Goal: Use online tool/utility: Utilize a website feature to perform a specific function

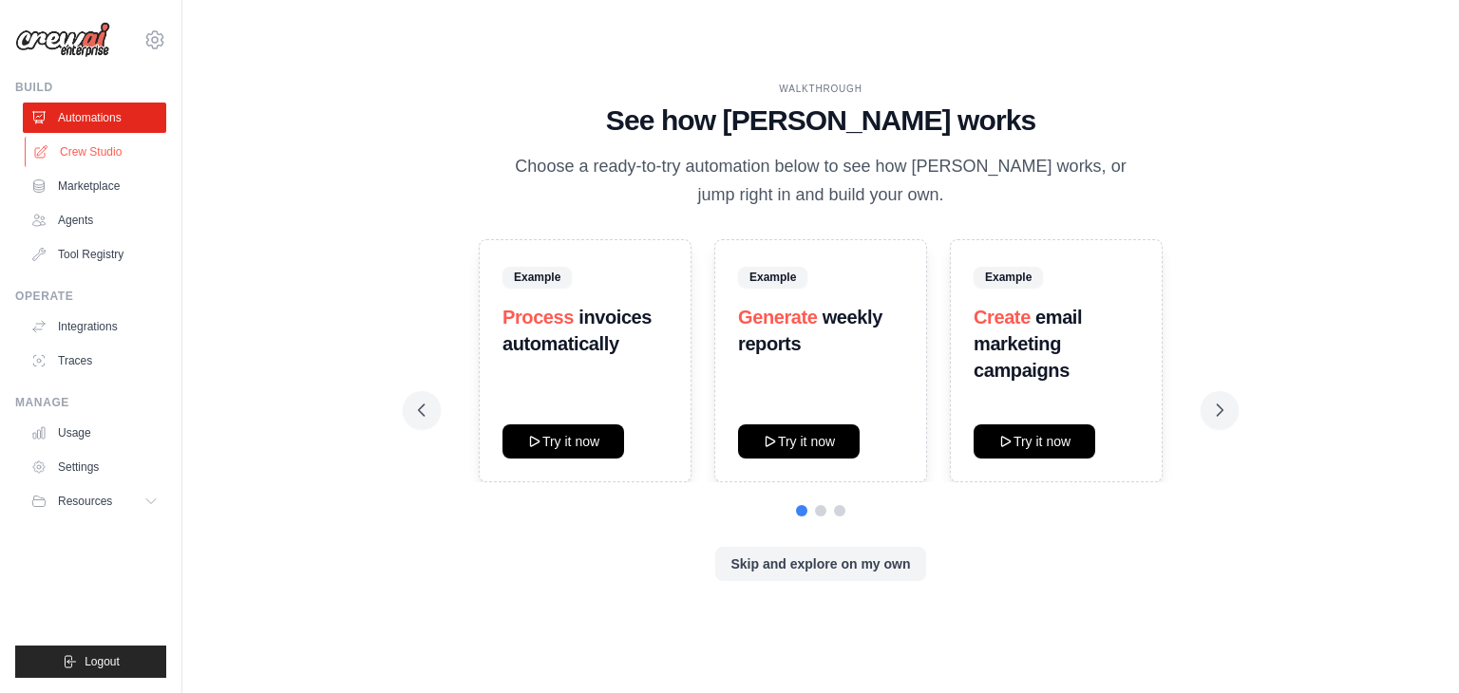
click at [99, 158] on link "Crew Studio" at bounding box center [96, 152] width 143 height 30
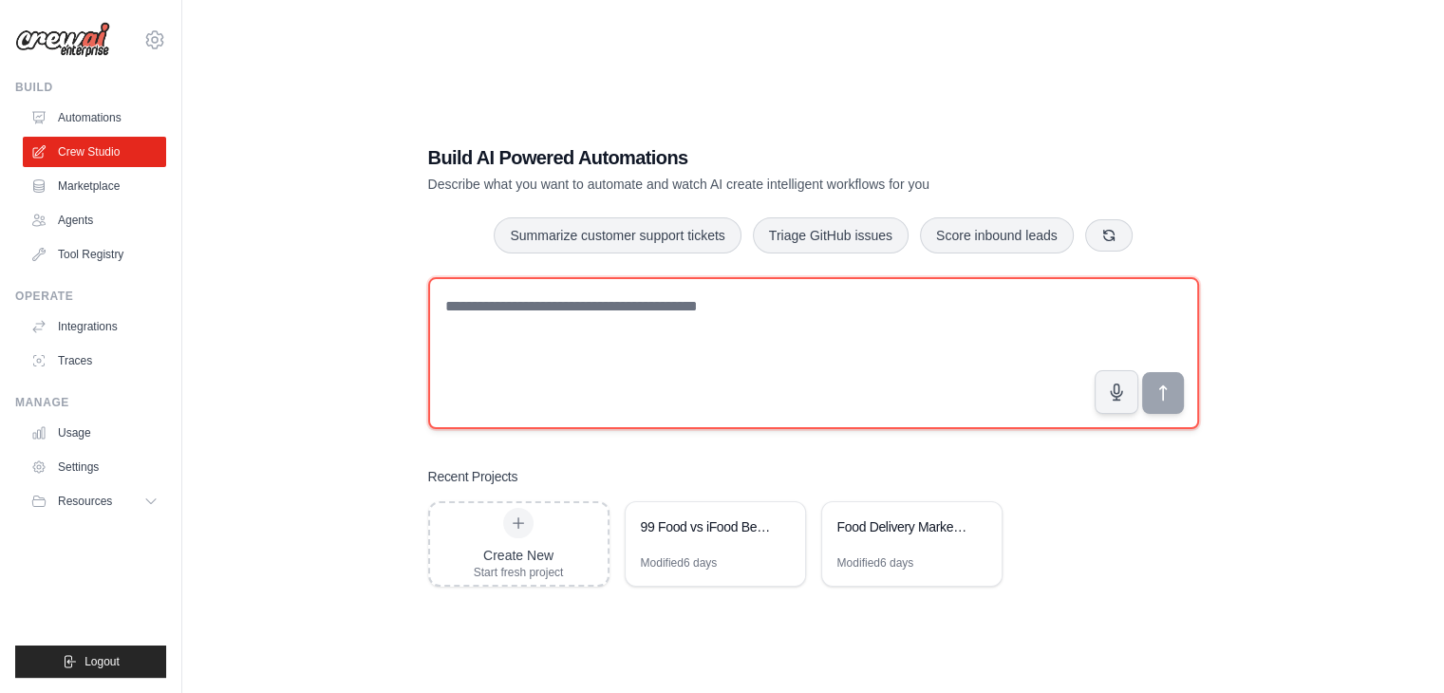
click at [495, 339] on textarea at bounding box center [813, 353] width 771 height 152
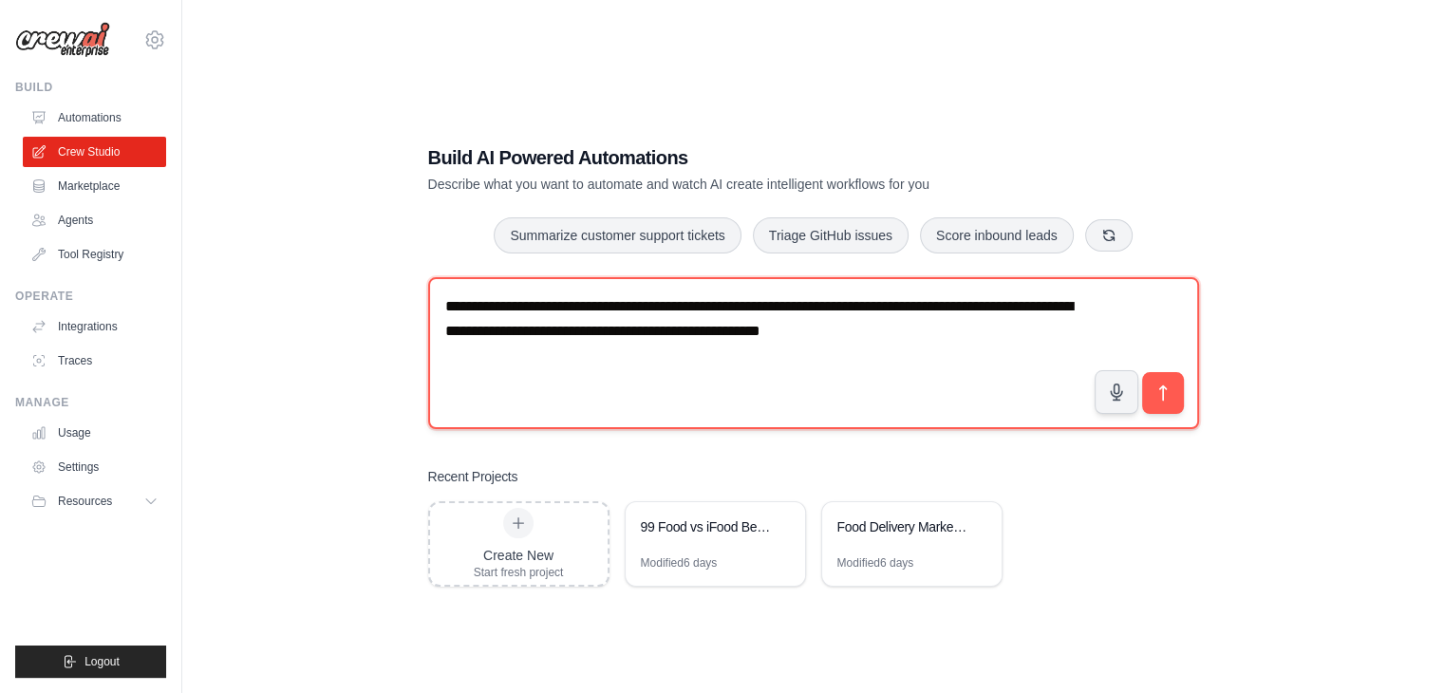
click at [889, 312] on textarea "**********" at bounding box center [813, 353] width 771 height 152
type textarea "**********"
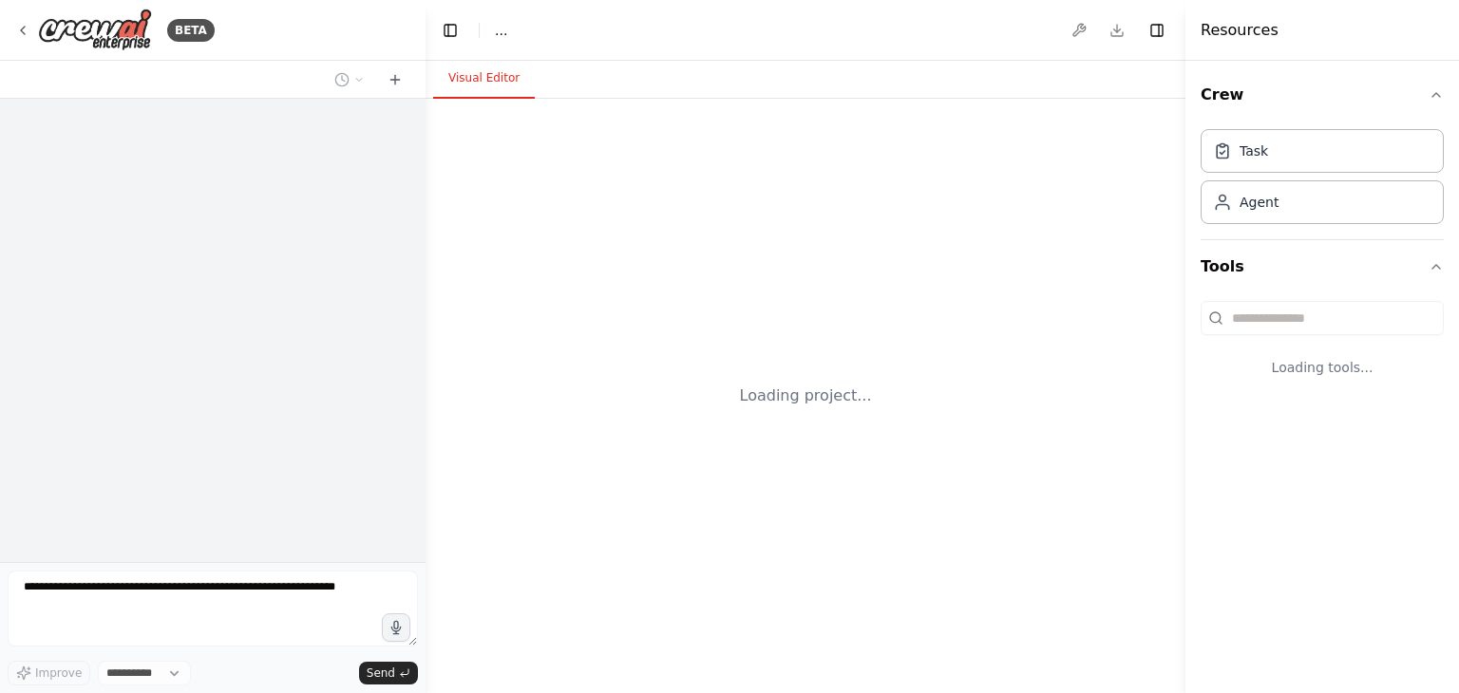
select select "****"
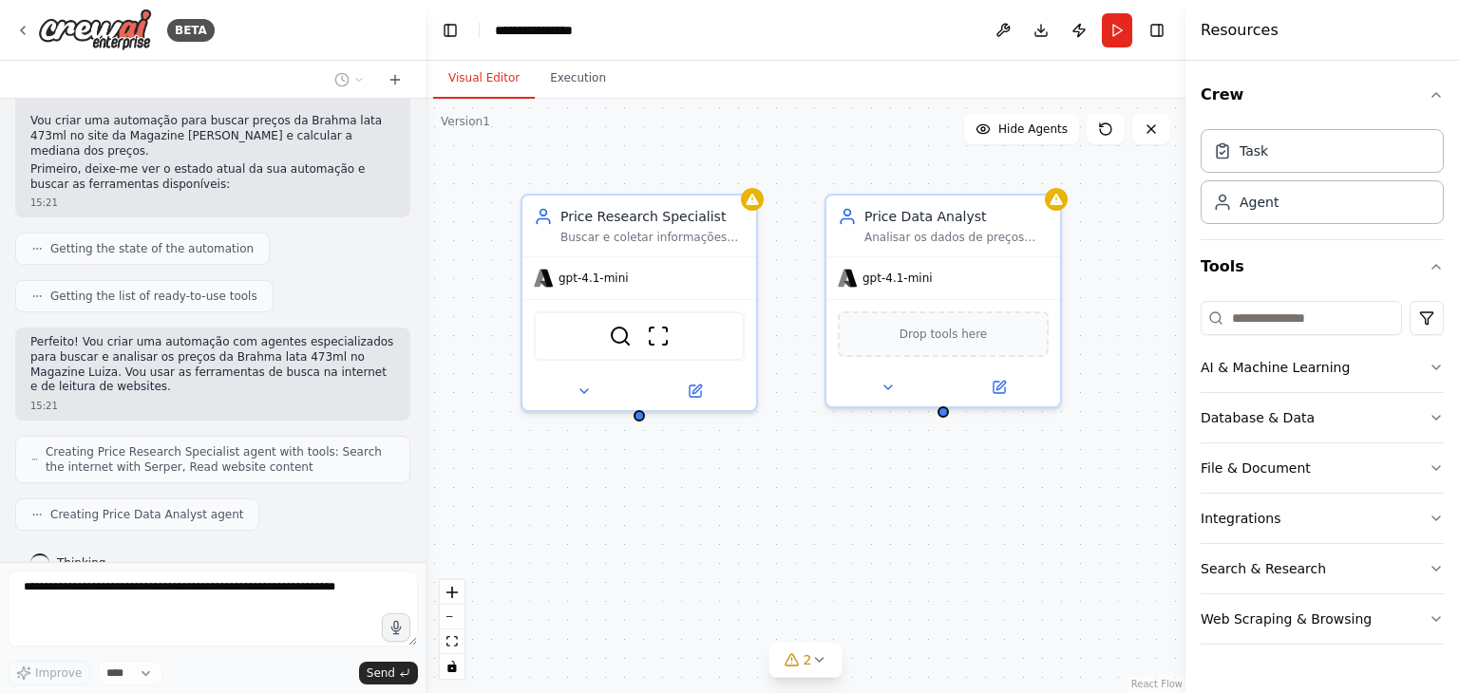
scroll to position [259, 0]
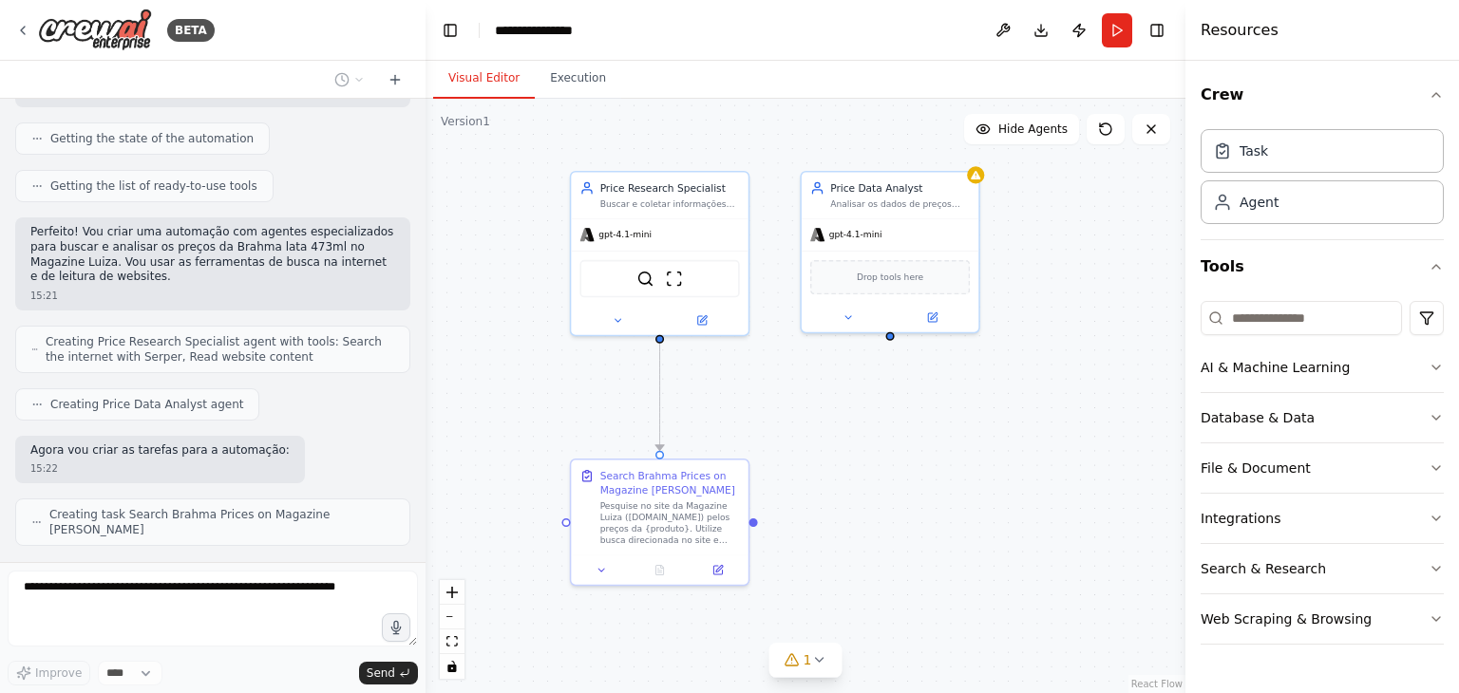
drag, startPoint x: 912, startPoint y: 562, endPoint x: 904, endPoint y: 443, distance: 119.9
click at [904, 443] on div ".deletable-edge-delete-btn { width: 20px; height: 20px; border: 0px solid #ffff…" at bounding box center [805, 396] width 760 height 594
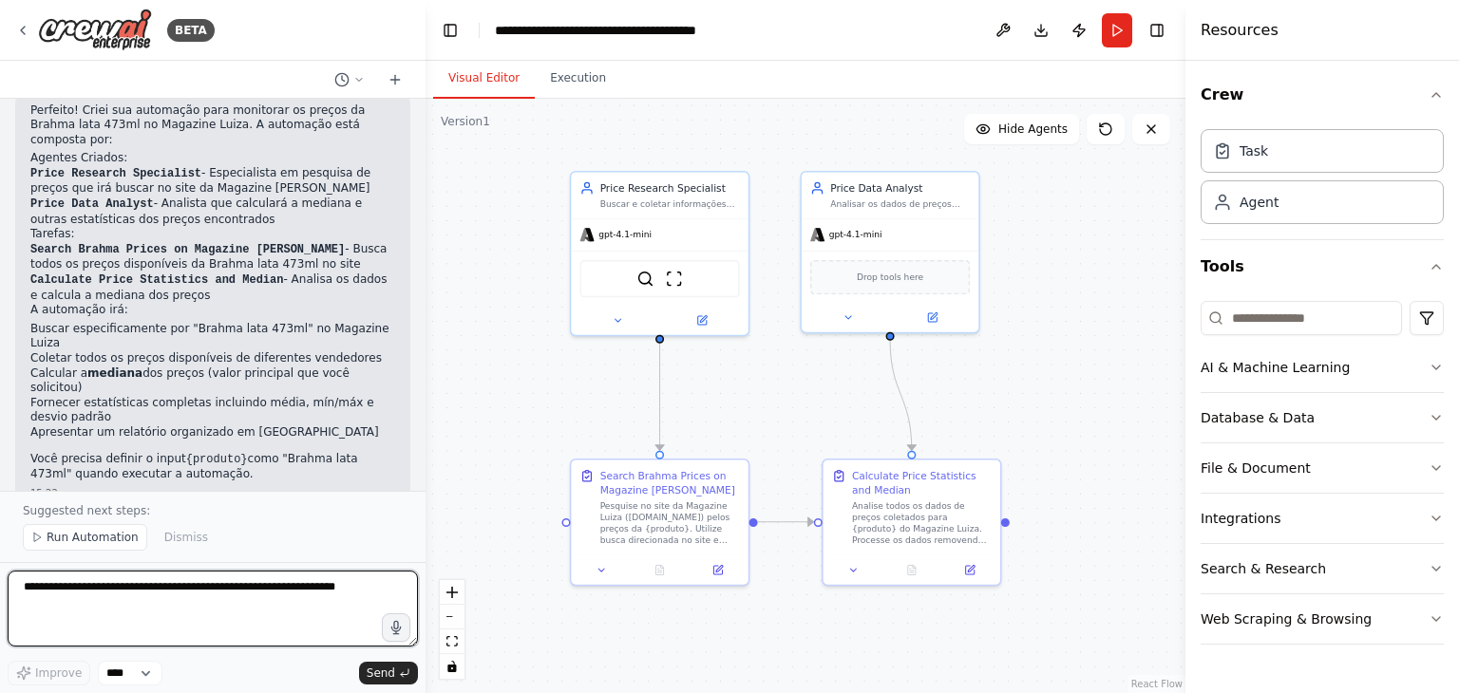
scroll to position [976, 0]
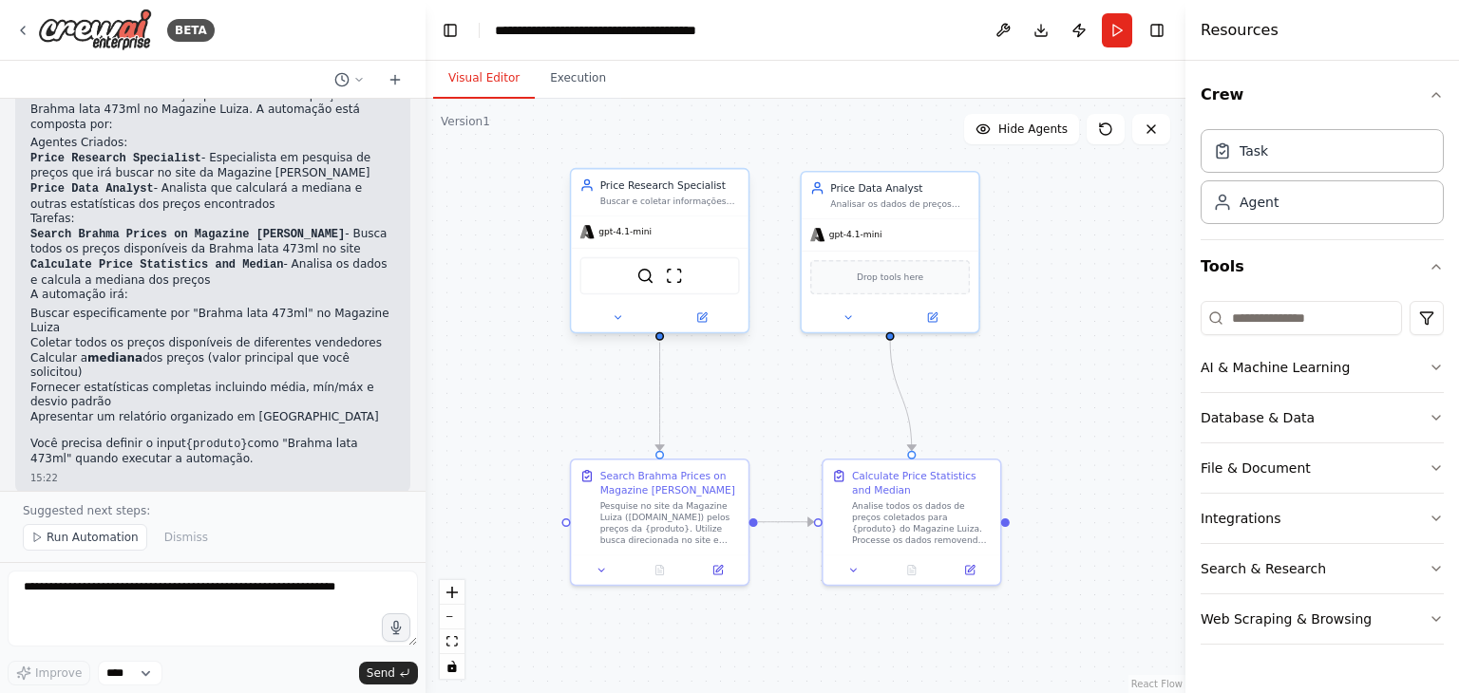
click at [606, 236] on span "gpt-4.1-mini" at bounding box center [624, 231] width 53 height 11
click at [621, 328] on div at bounding box center [659, 317] width 177 height 28
click at [614, 313] on icon at bounding box center [617, 316] width 11 height 11
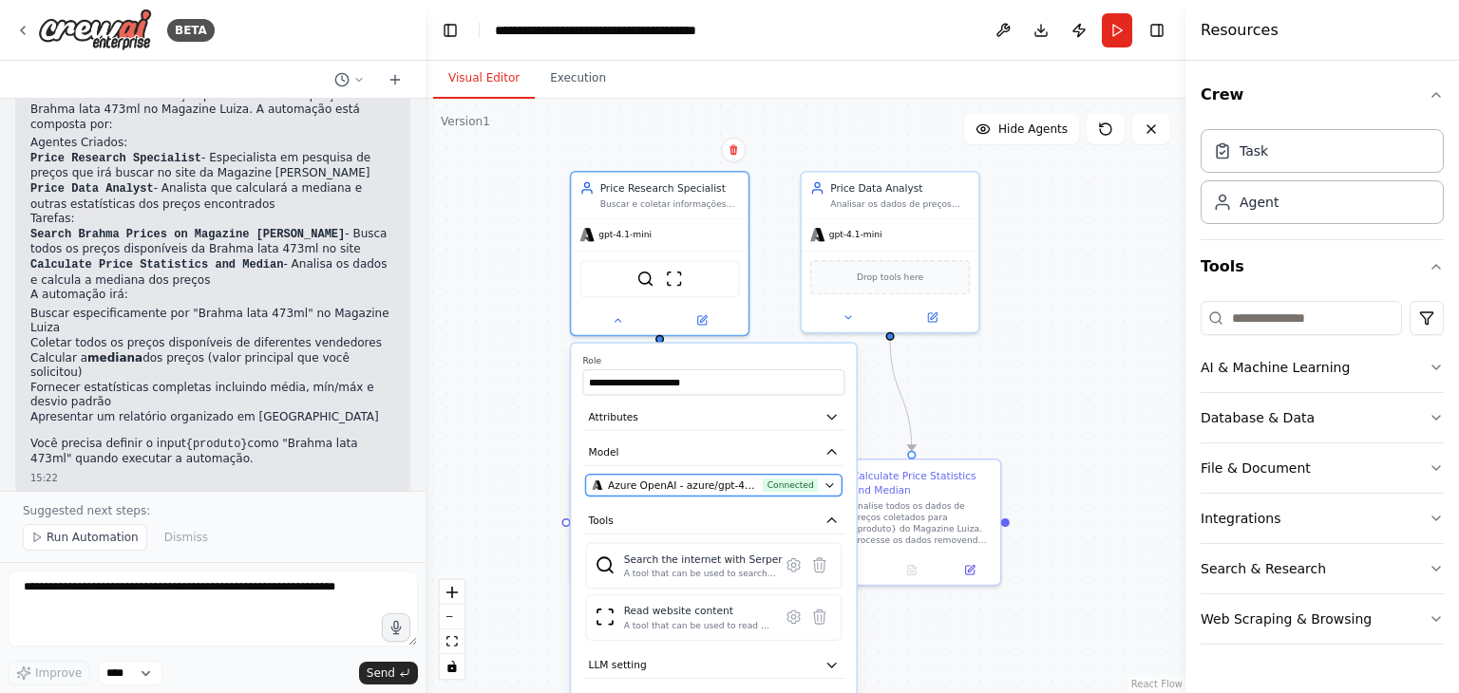
click at [686, 485] on span "Azure OpenAI - azure/gpt-4.1-mini (Azure OpenAI)" at bounding box center [682, 485] width 149 height 14
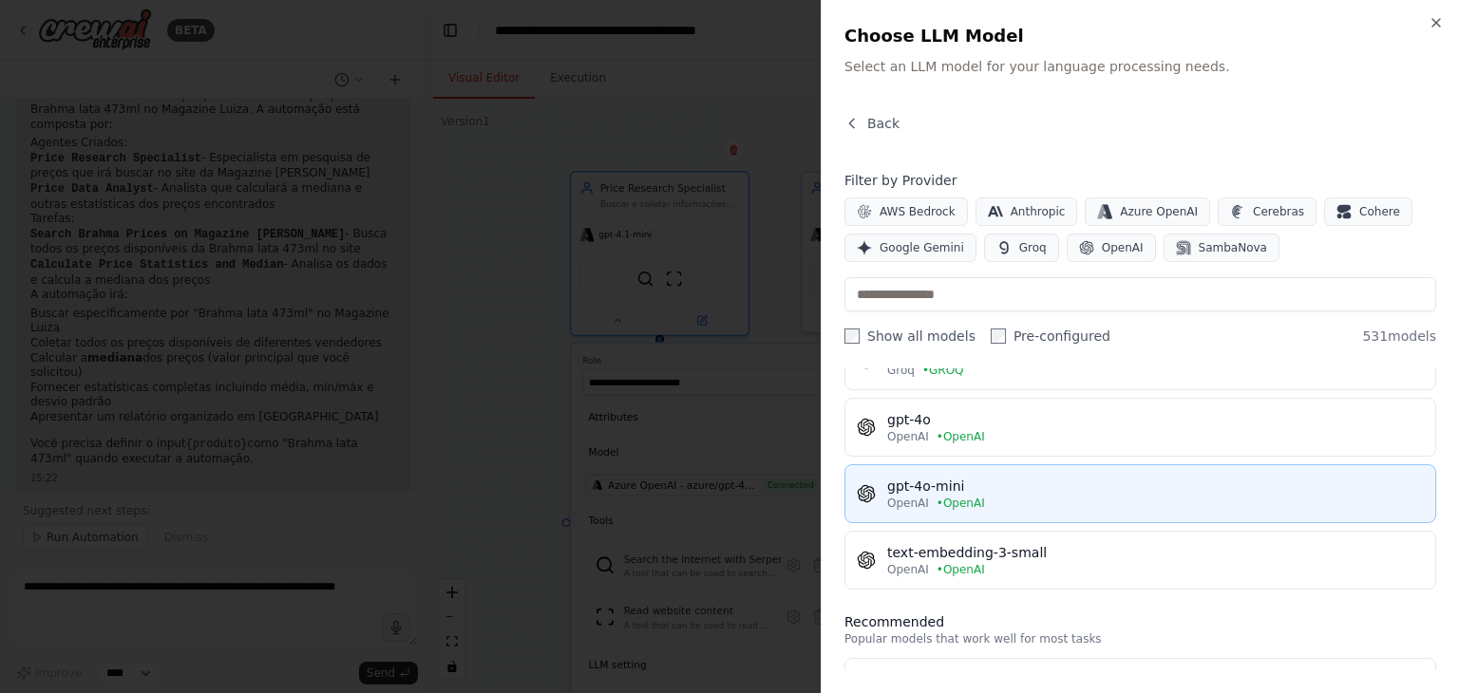
scroll to position [1709, 0]
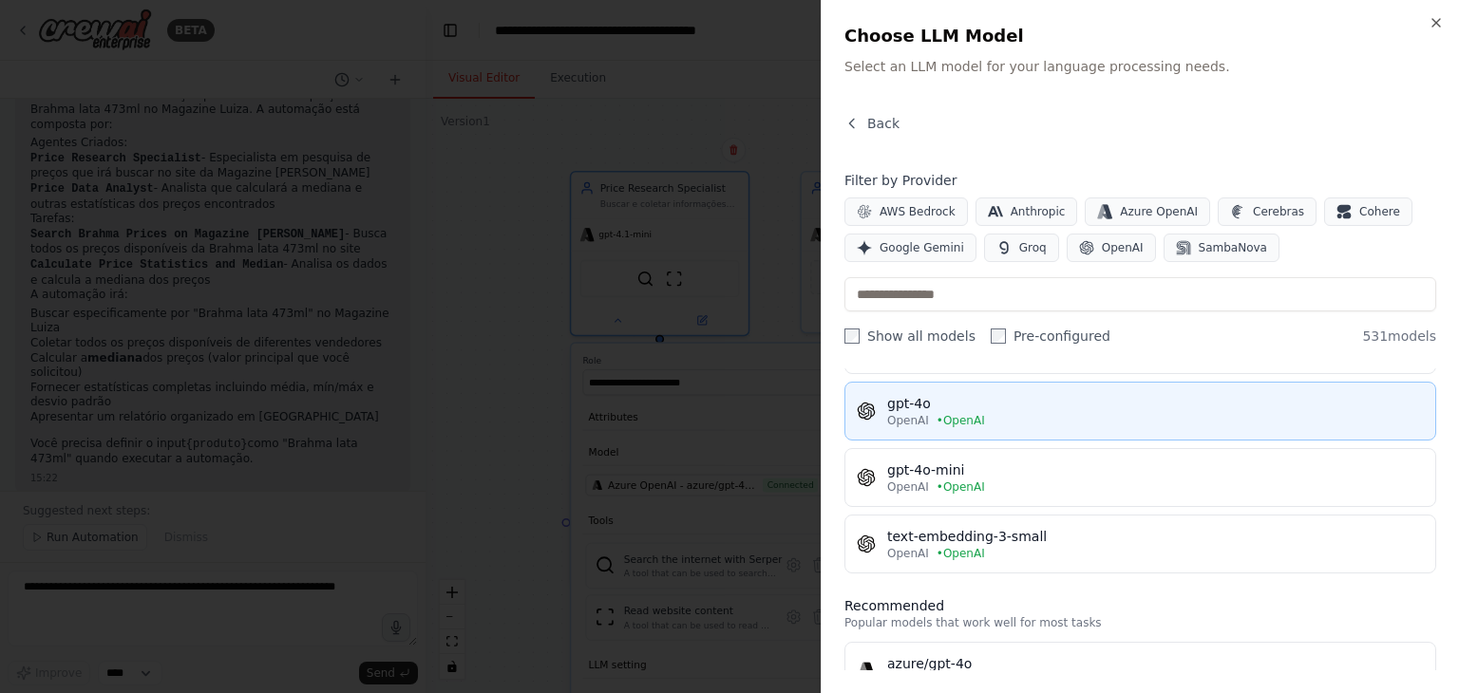
click at [1037, 413] on div "OpenAI • OpenAI" at bounding box center [1155, 420] width 537 height 15
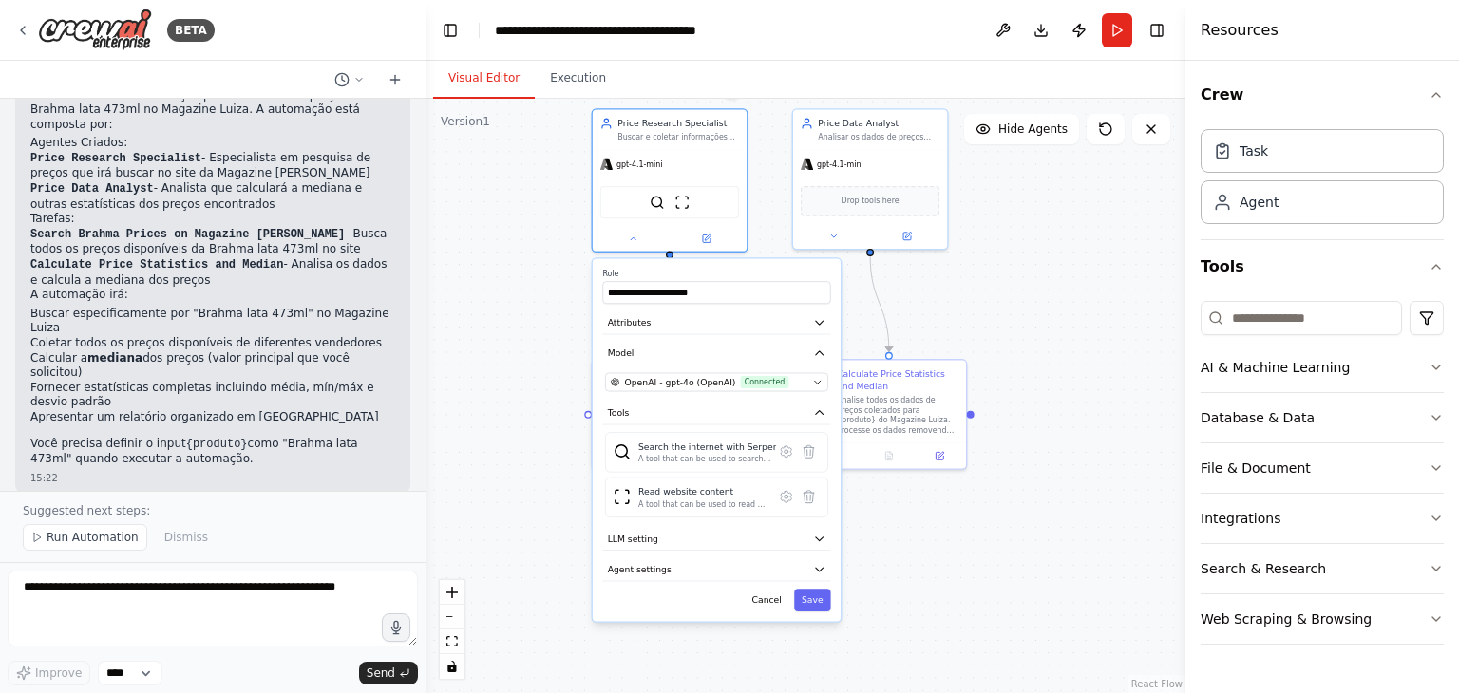
drag, startPoint x: 1045, startPoint y: 446, endPoint x: 1046, endPoint y: 360, distance: 86.4
click at [1046, 360] on div ".deletable-edge-delete-btn { width: 20px; height: 20px; border: 0px solid #ffff…" at bounding box center [805, 396] width 760 height 594
click at [809, 597] on button "Save" at bounding box center [812, 600] width 37 height 23
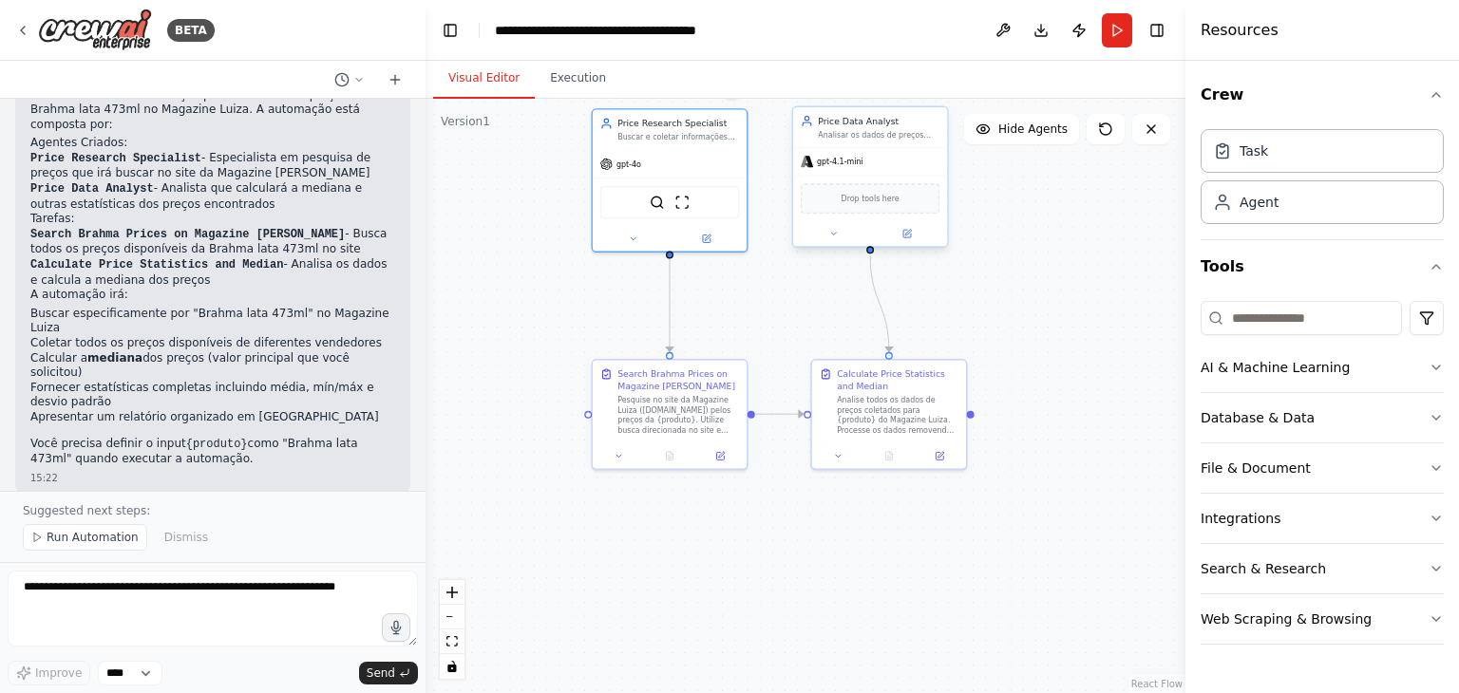
click at [825, 161] on span "gpt-4.1-mini" at bounding box center [840, 162] width 47 height 10
click at [830, 242] on div at bounding box center [870, 233] width 154 height 25
click at [830, 232] on icon at bounding box center [833, 234] width 10 height 10
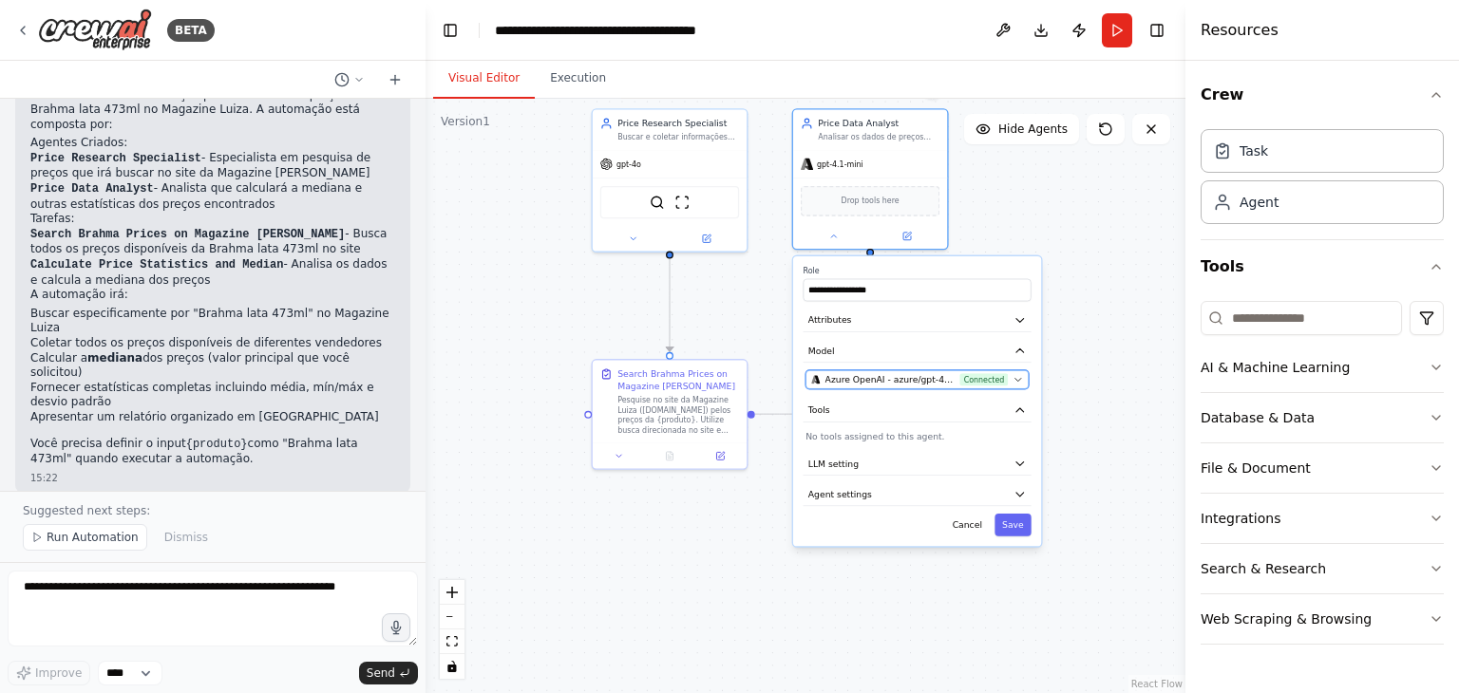
click at [870, 373] on span "Azure OpenAI - azure/gpt-4.1-mini (Azure OpenAI)" at bounding box center [890, 379] width 130 height 12
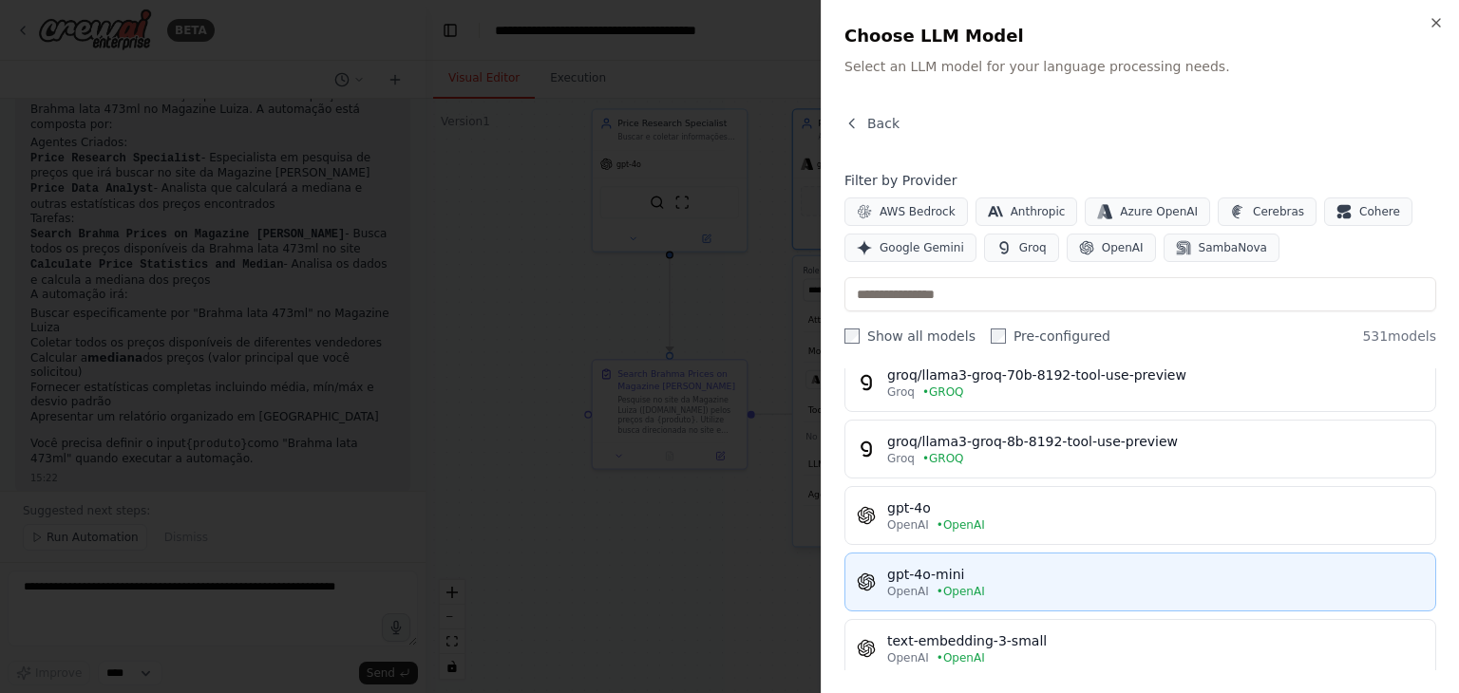
scroll to position [1614, 0]
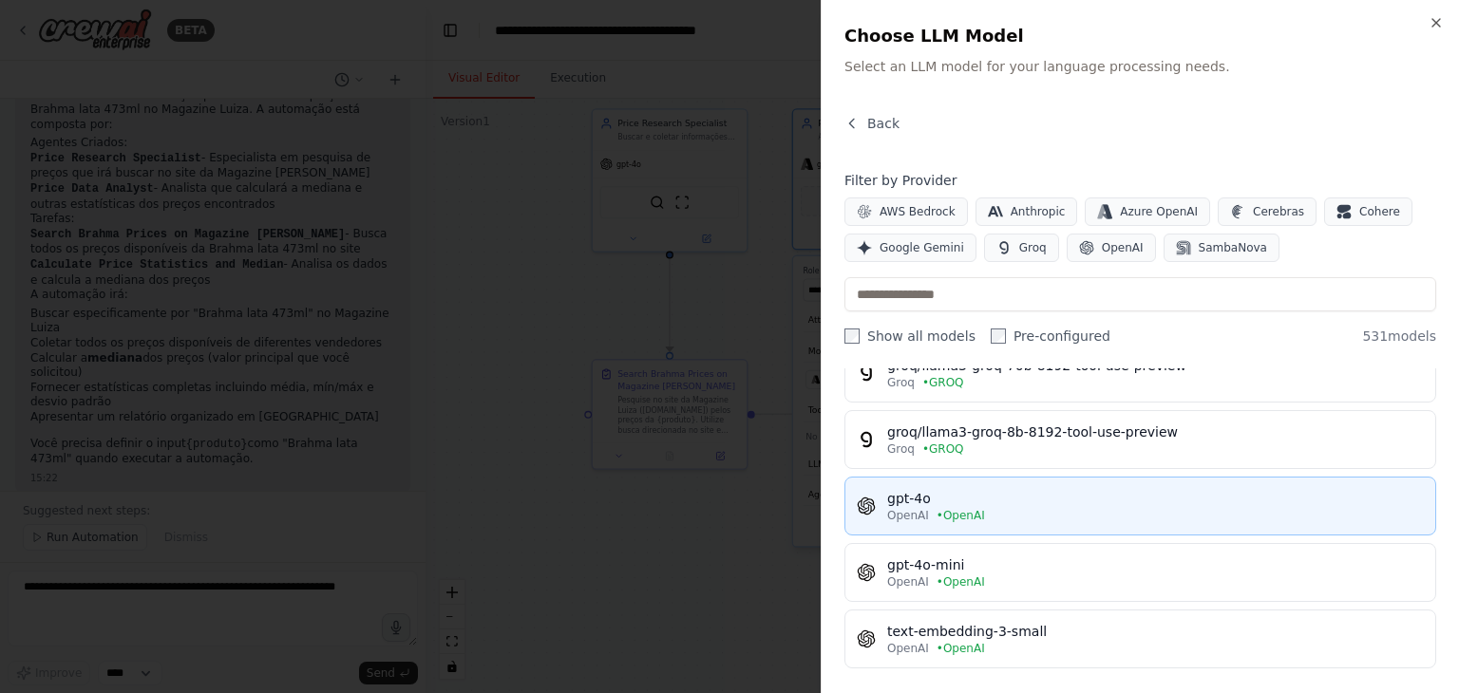
click at [990, 491] on div "gpt-4o" at bounding box center [1155, 498] width 537 height 19
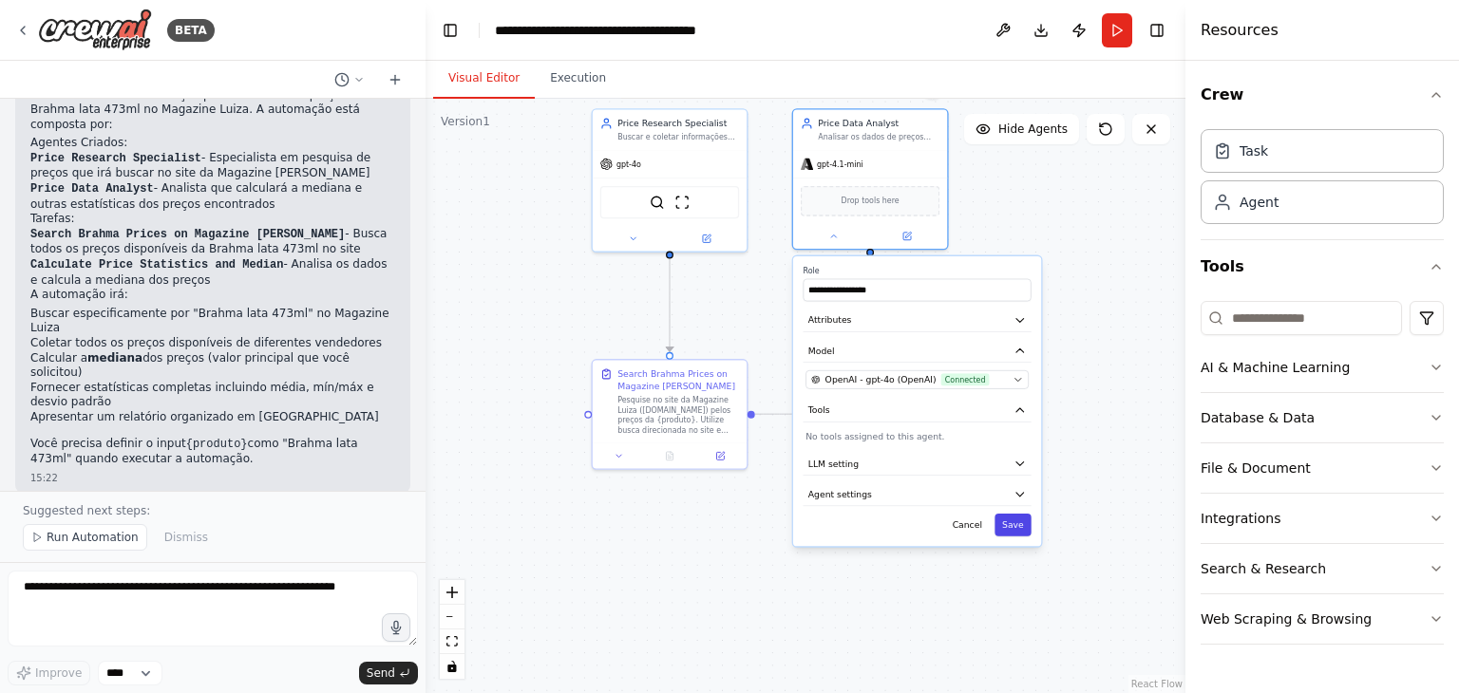
click at [1016, 524] on button "Save" at bounding box center [1012, 525] width 37 height 23
click at [1024, 521] on button "Save" at bounding box center [1012, 525] width 37 height 23
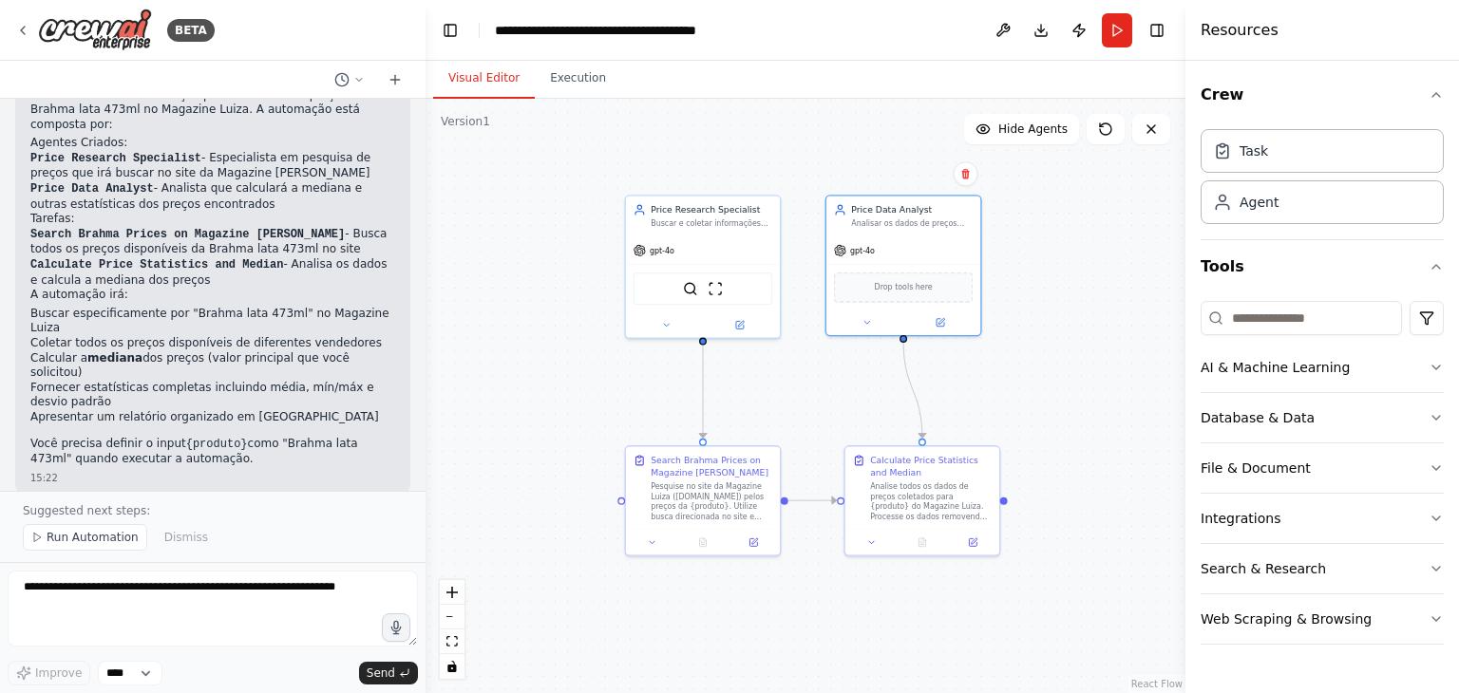
drag, startPoint x: 1019, startPoint y: 314, endPoint x: 1045, endPoint y: 368, distance: 59.9
click at [1045, 388] on div ".deletable-edge-delete-btn { width: 20px; height: 20px; border: 0px solid #ffff…" at bounding box center [805, 396] width 760 height 594
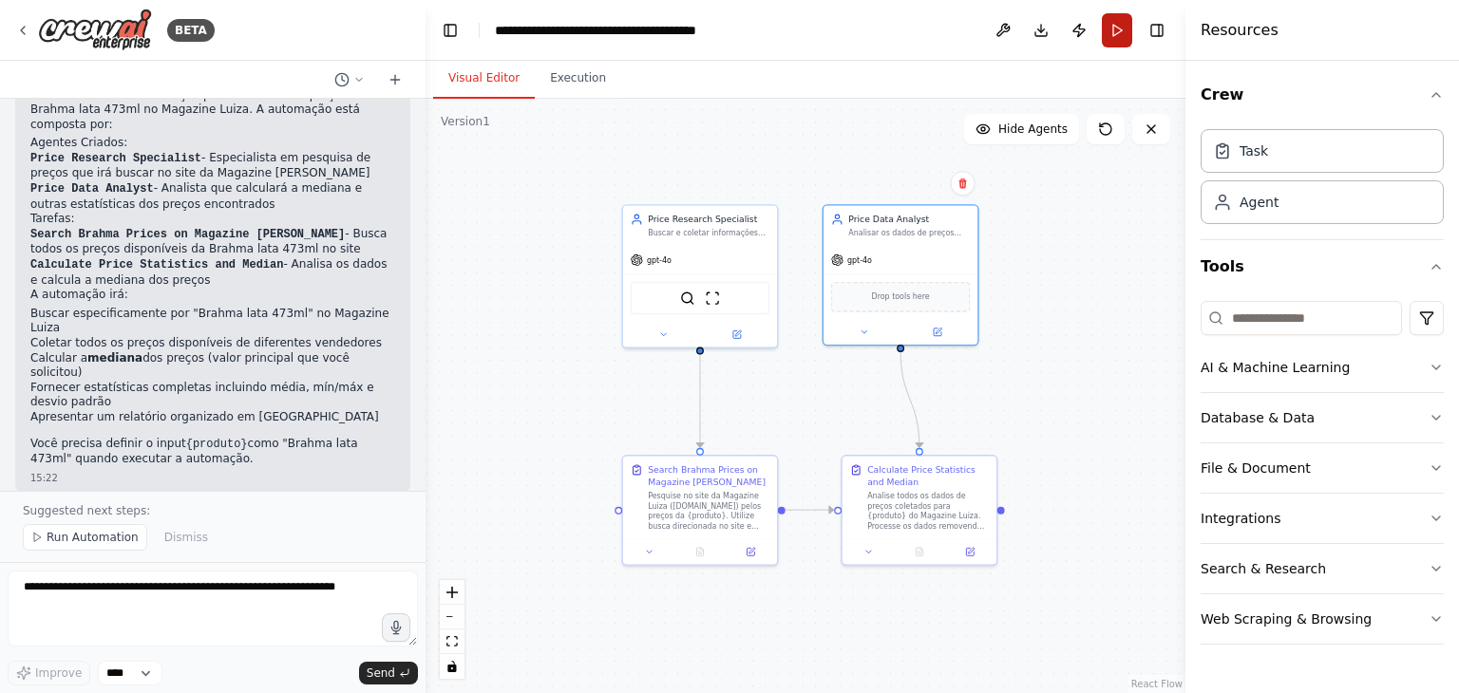
click at [1118, 30] on button "Run" at bounding box center [1117, 30] width 30 height 34
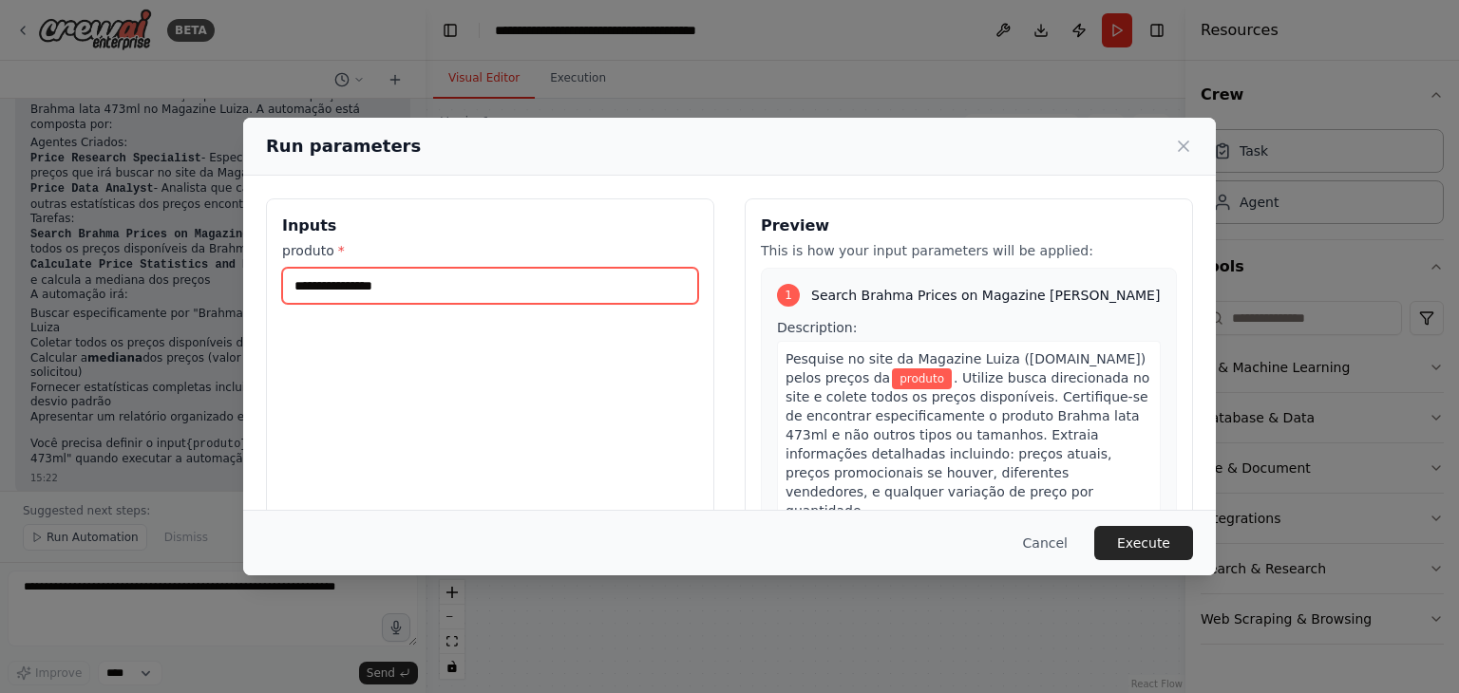
click at [383, 278] on input "produto *" at bounding box center [490, 286] width 416 height 36
type input "*"
type input "**********"
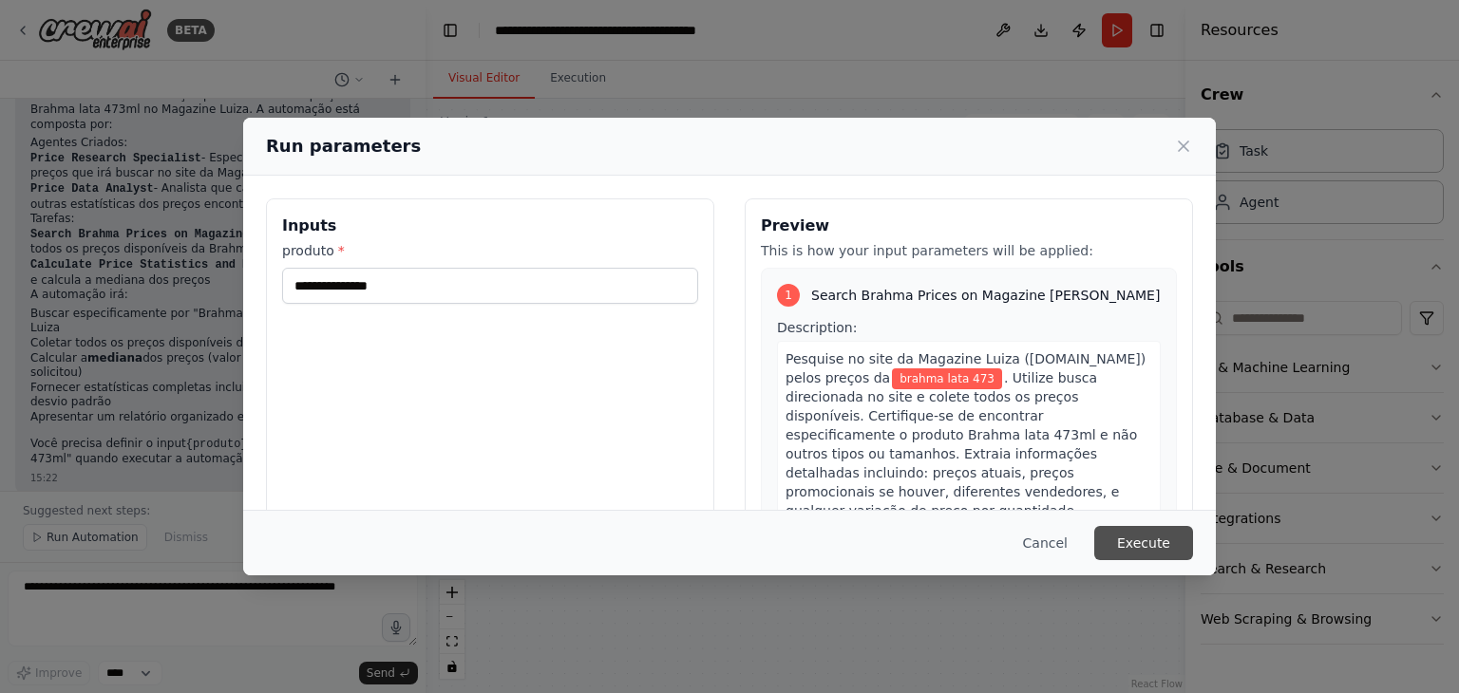
click at [1156, 542] on button "Execute" at bounding box center [1143, 543] width 99 height 34
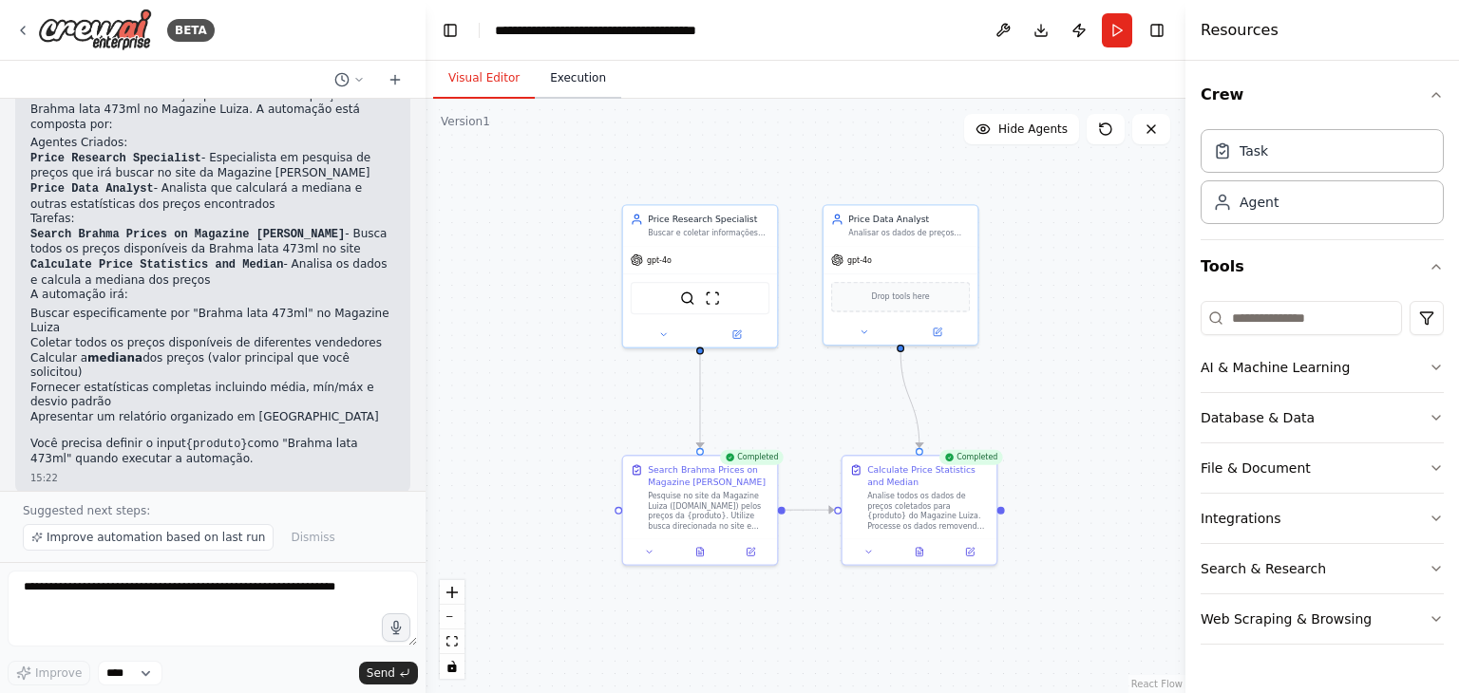
click at [581, 82] on button "Execution" at bounding box center [578, 79] width 86 height 40
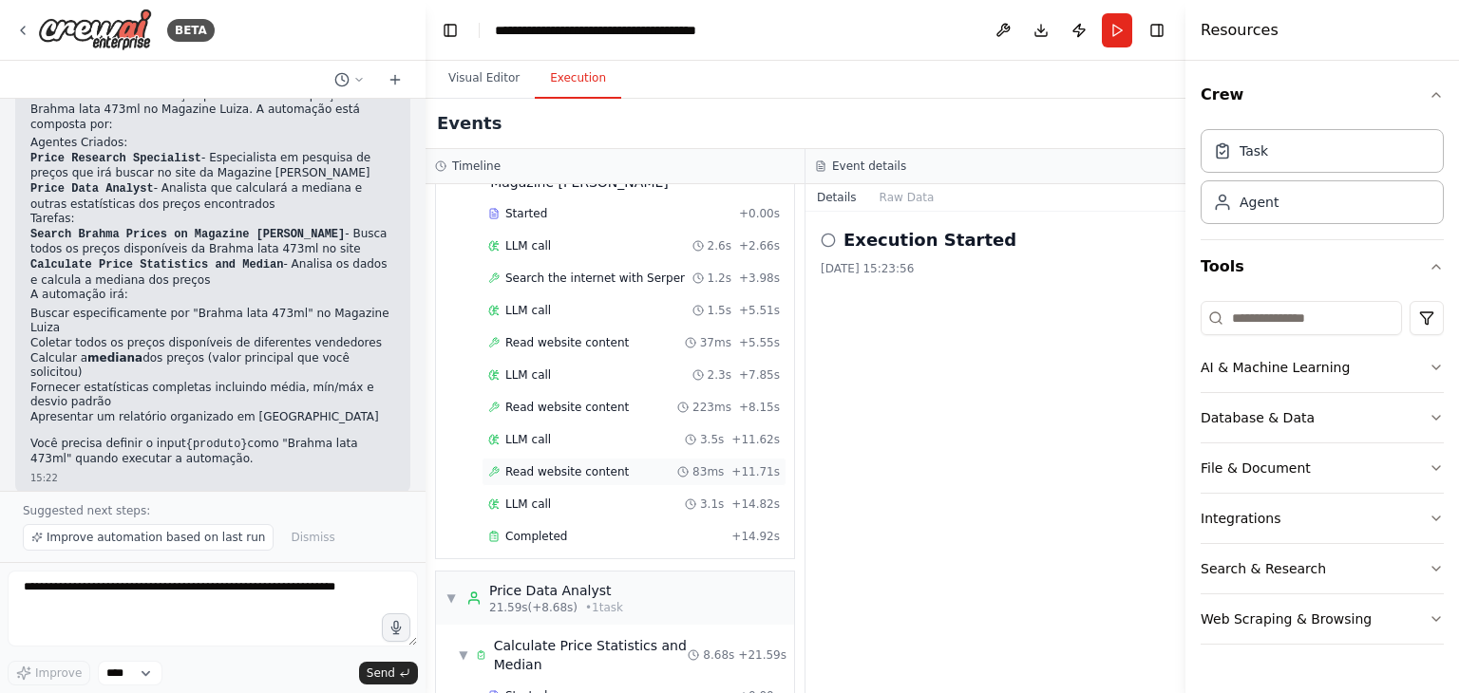
scroll to position [261, 0]
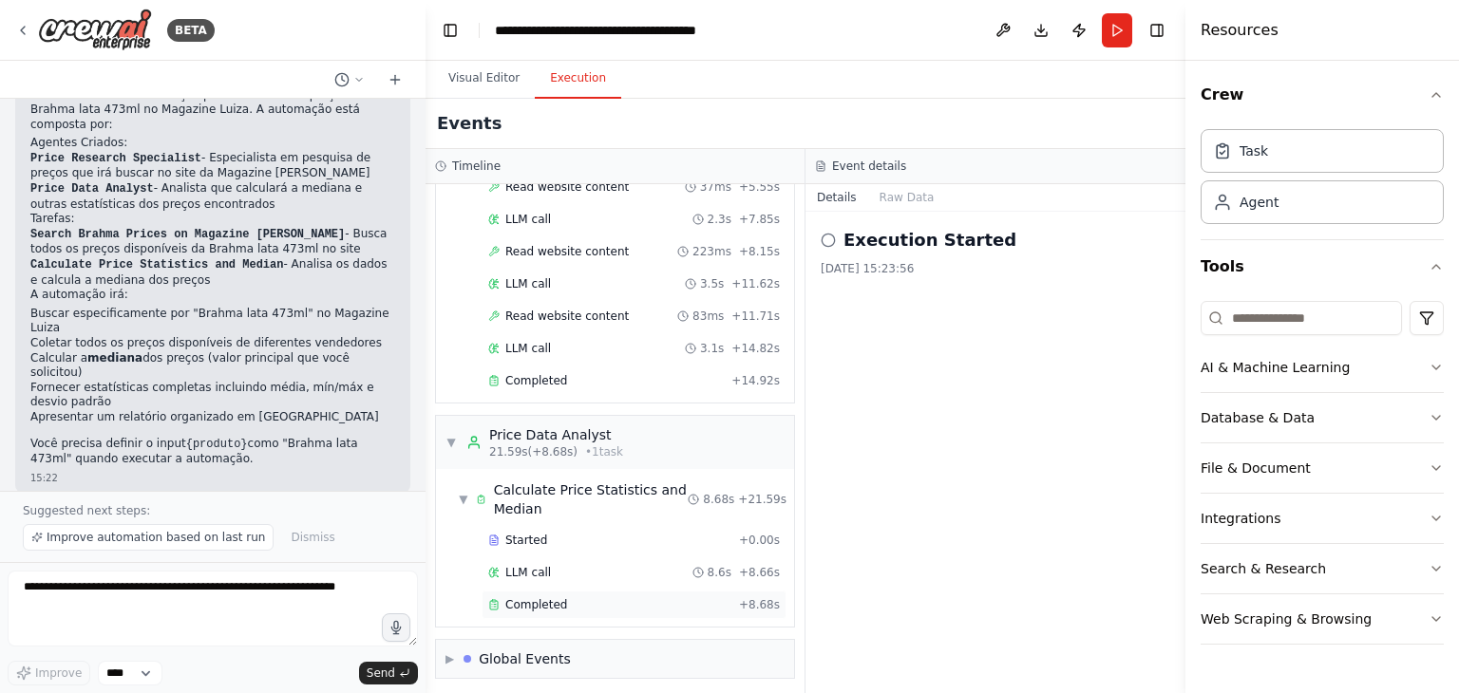
click at [570, 597] on div "Completed" at bounding box center [609, 604] width 243 height 15
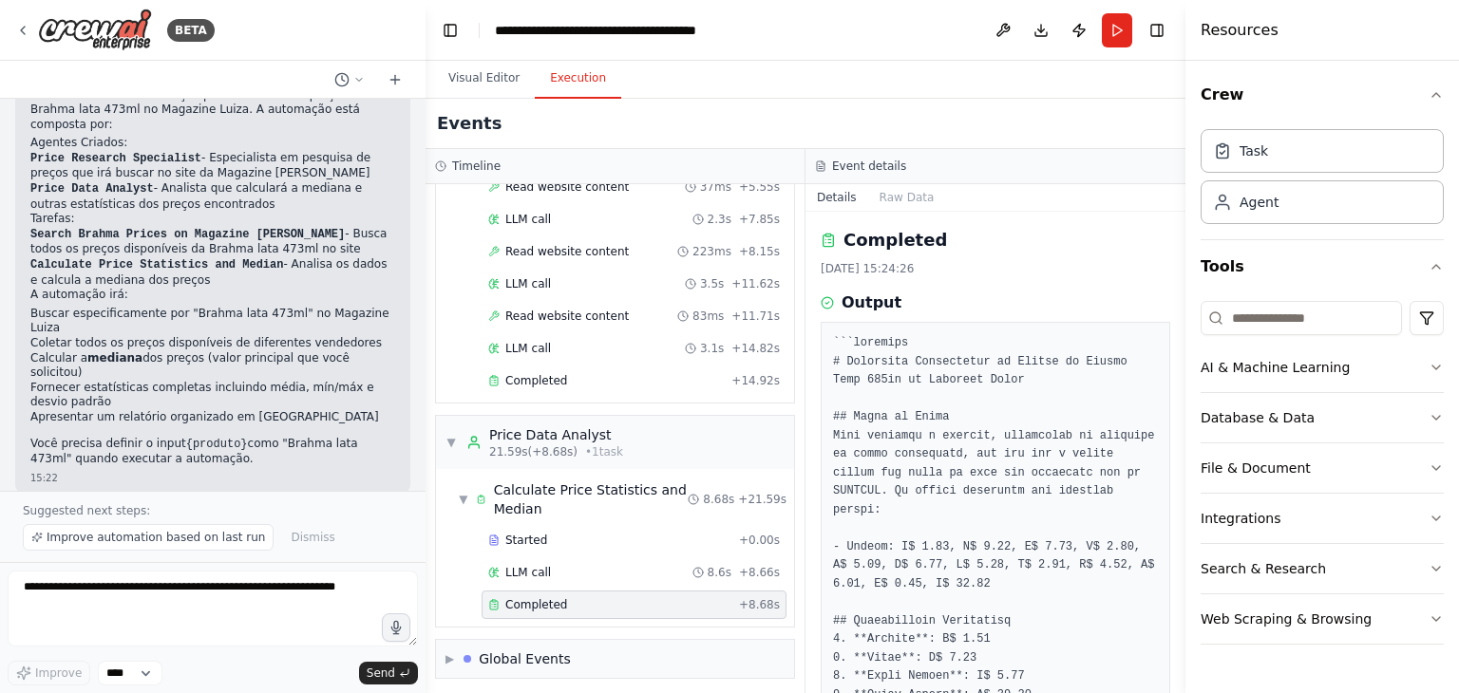
scroll to position [95, 0]
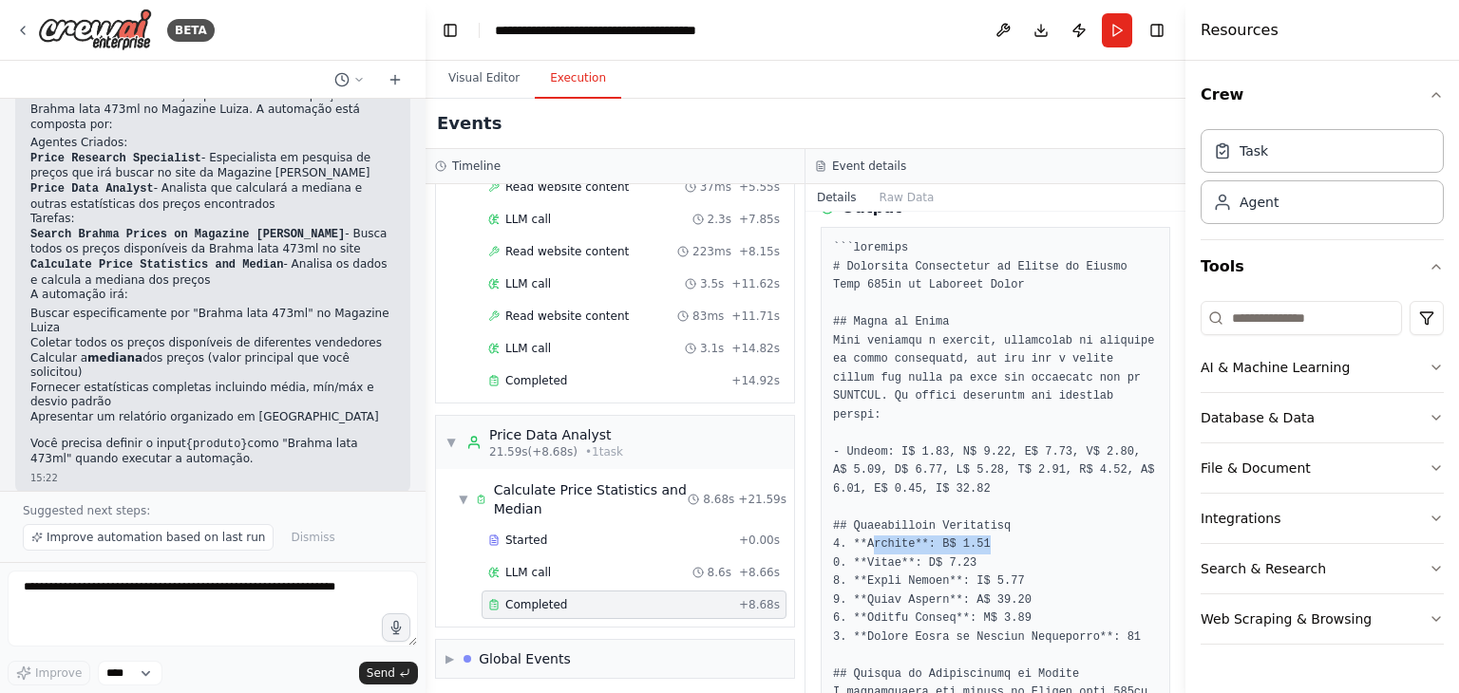
drag, startPoint x: 871, startPoint y: 529, endPoint x: 1024, endPoint y: 525, distance: 152.9
drag, startPoint x: 844, startPoint y: 545, endPoint x: 1010, endPoint y: 540, distance: 166.3
drag, startPoint x: 847, startPoint y: 559, endPoint x: 1060, endPoint y: 561, distance: 212.7
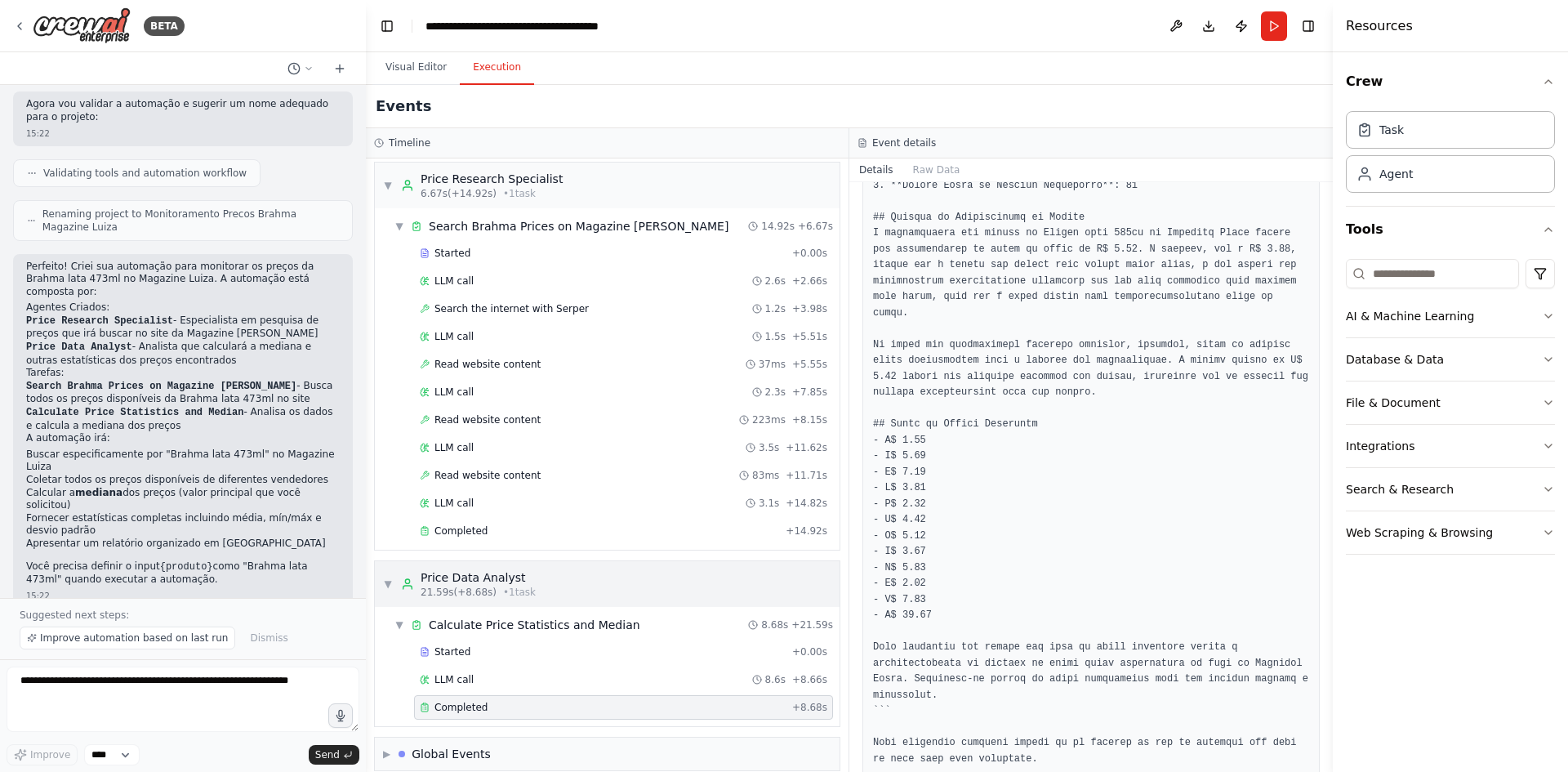
scroll to position [0, 0]
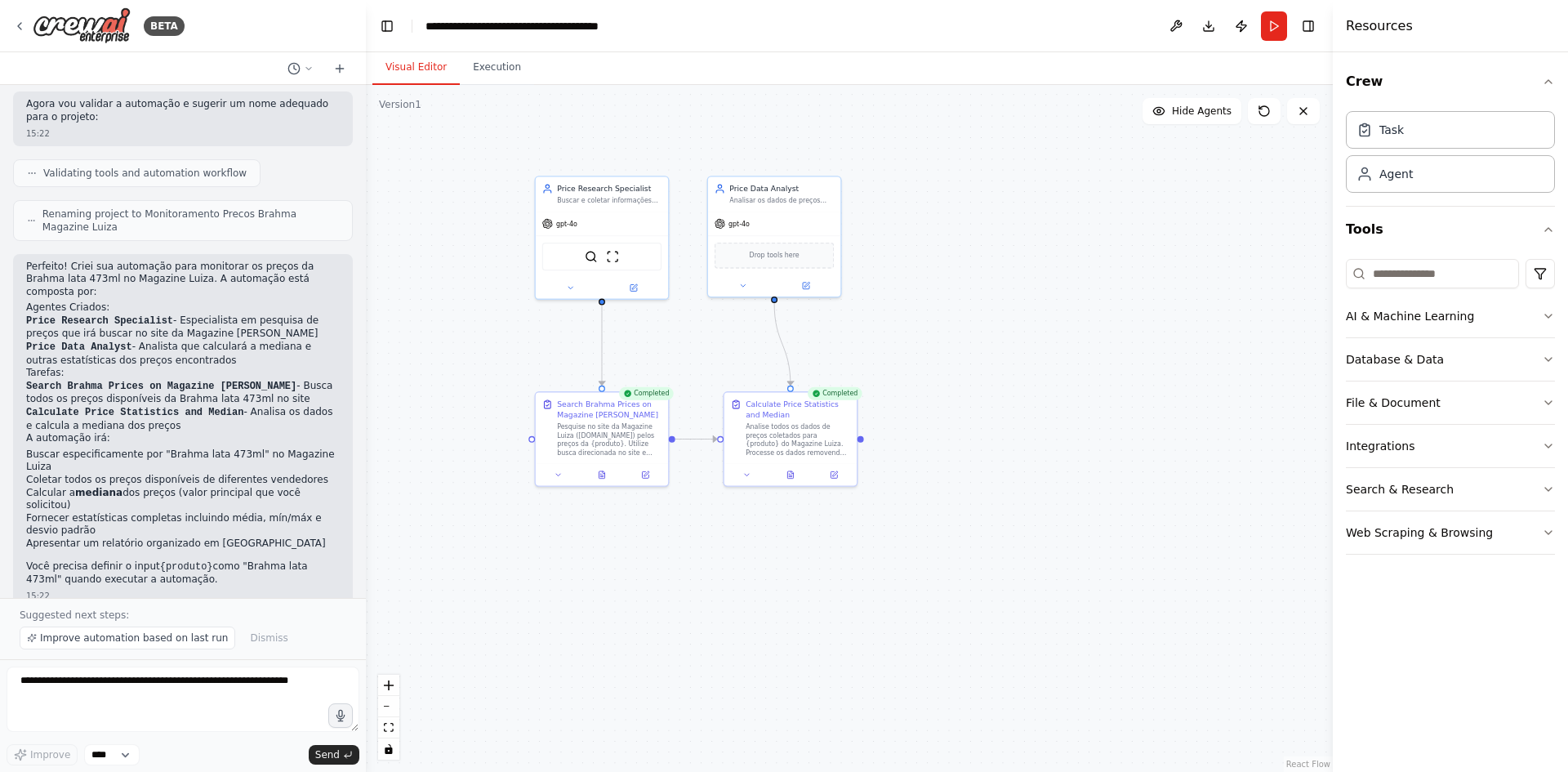
click at [398, 69] on button "Visual Editor" at bounding box center [416, 68] width 88 height 34
click at [567, 287] on icon at bounding box center [570, 287] width 9 height 9
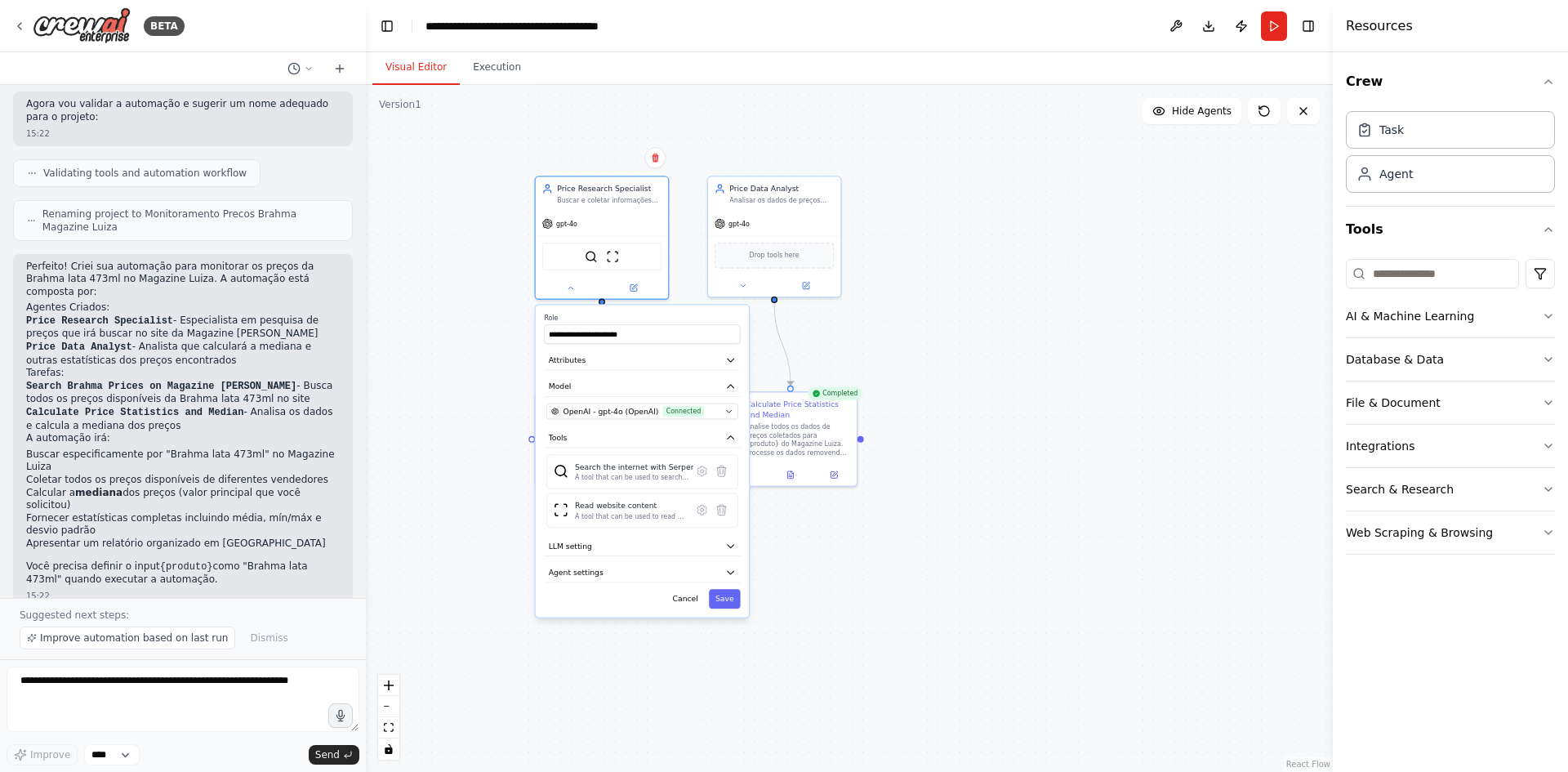
click at [615, 402] on div "**********" at bounding box center [643, 461] width 213 height 312
click at [619, 411] on span "OpenAI - gpt-4o (OpenAI)" at bounding box center [610, 411] width 95 height 10
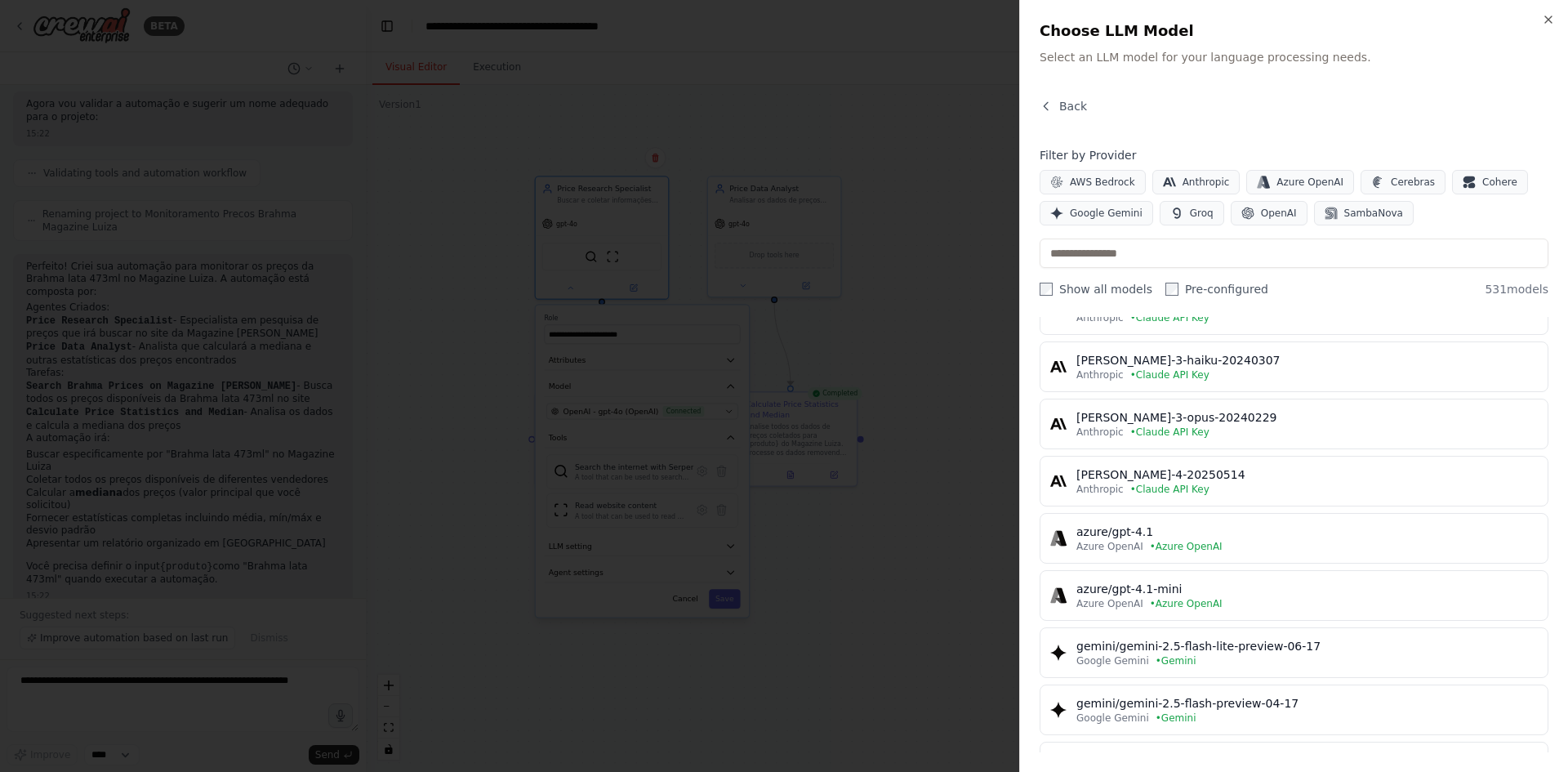
scroll to position [409, 0]
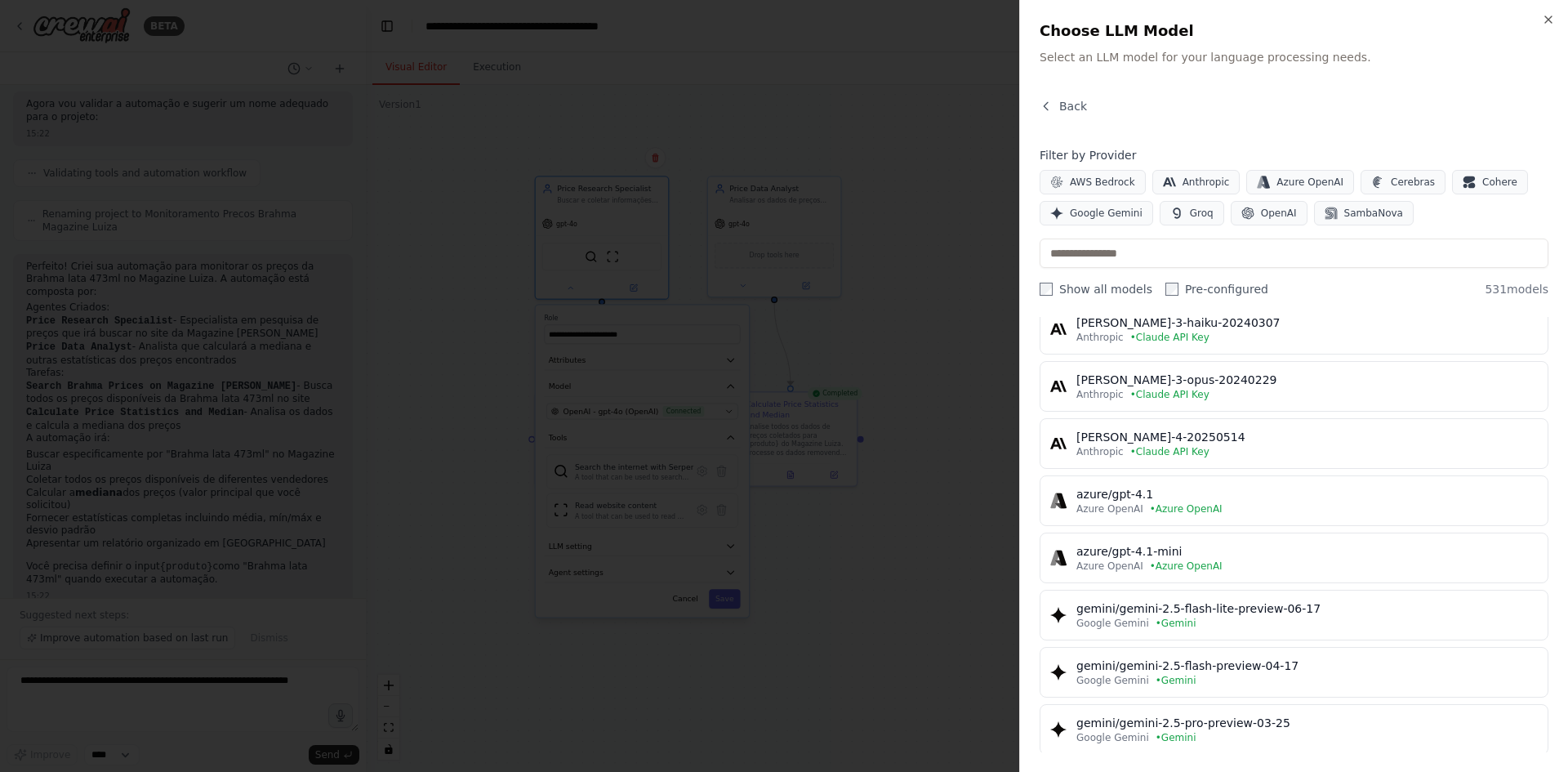
click at [1254, 26] on div "Close Choose LLM Model Select an LLM model for your language processing needs. …" at bounding box center [1294, 386] width 549 height 772
click at [1254, 21] on icon "button" at bounding box center [1548, 19] width 13 height 13
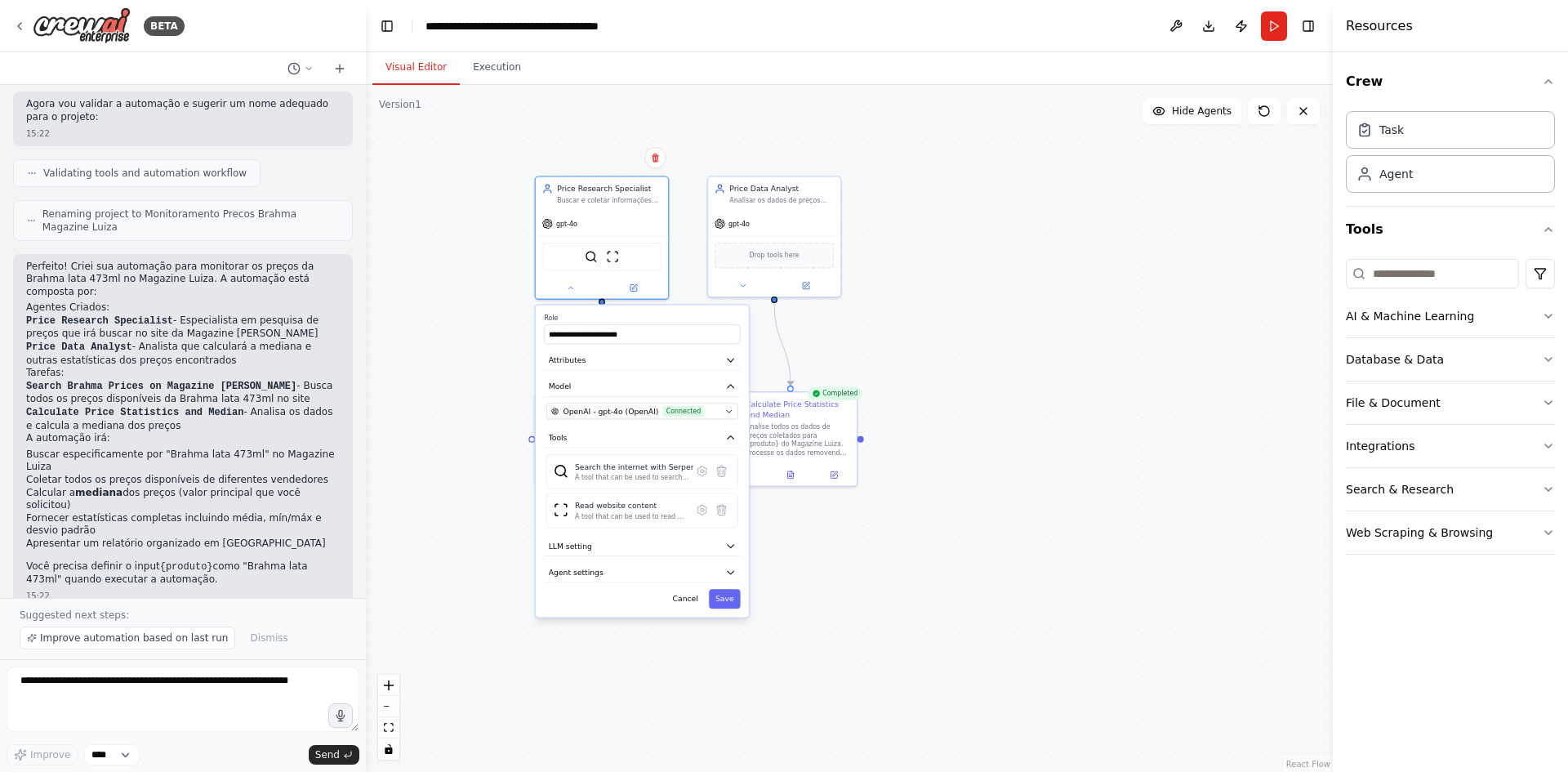
click at [987, 293] on div ".deletable-edge-delete-btn { width: 20px; height: 20px; border: 0px solid #ffff…" at bounding box center [849, 429] width 967 height 688
click at [727, 596] on button "Save" at bounding box center [724, 599] width 32 height 20
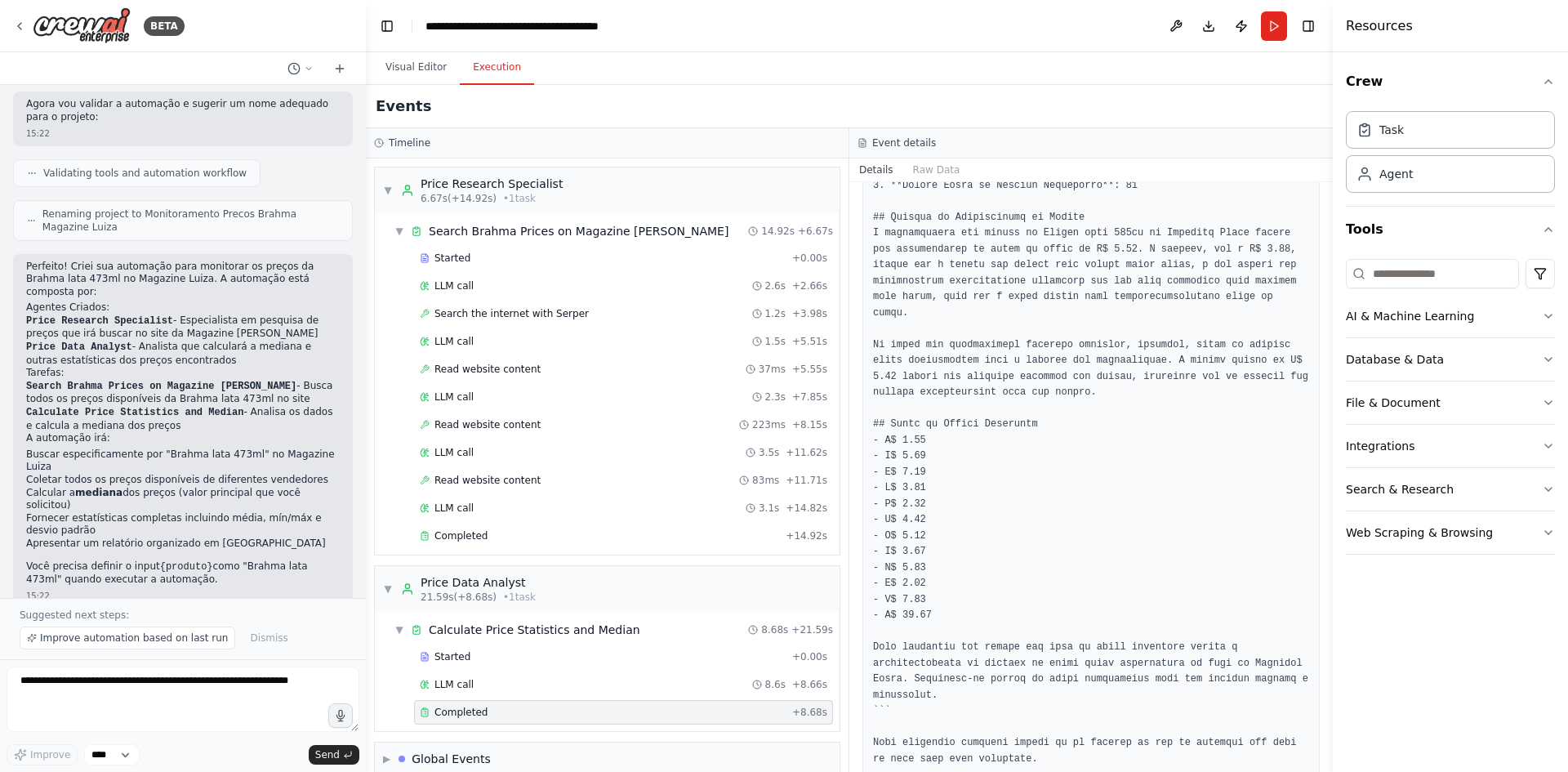
click at [474, 71] on button "Execution" at bounding box center [497, 68] width 74 height 34
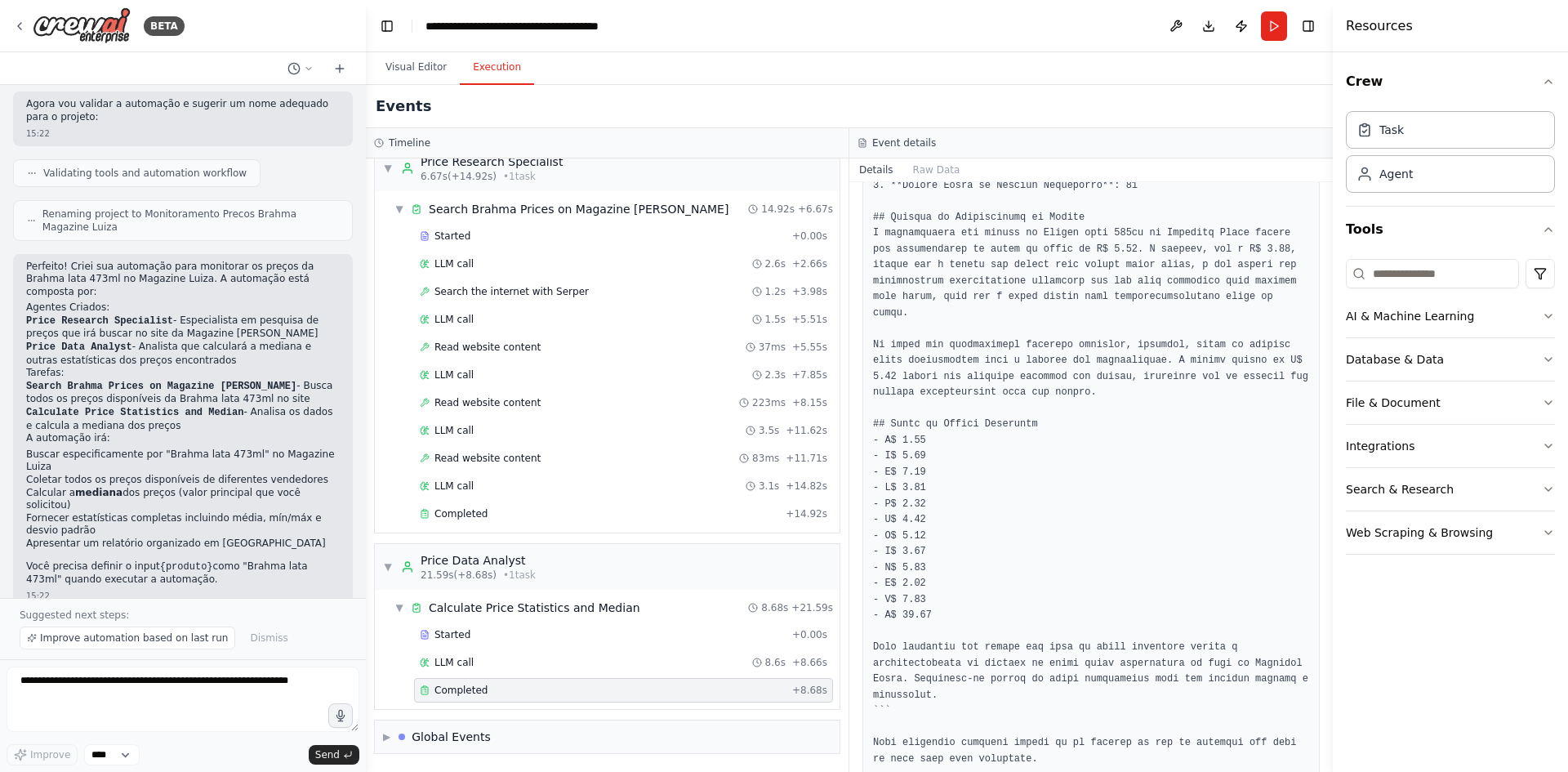
click at [483, 596] on div "Completed" at bounding box center [602, 690] width 366 height 13
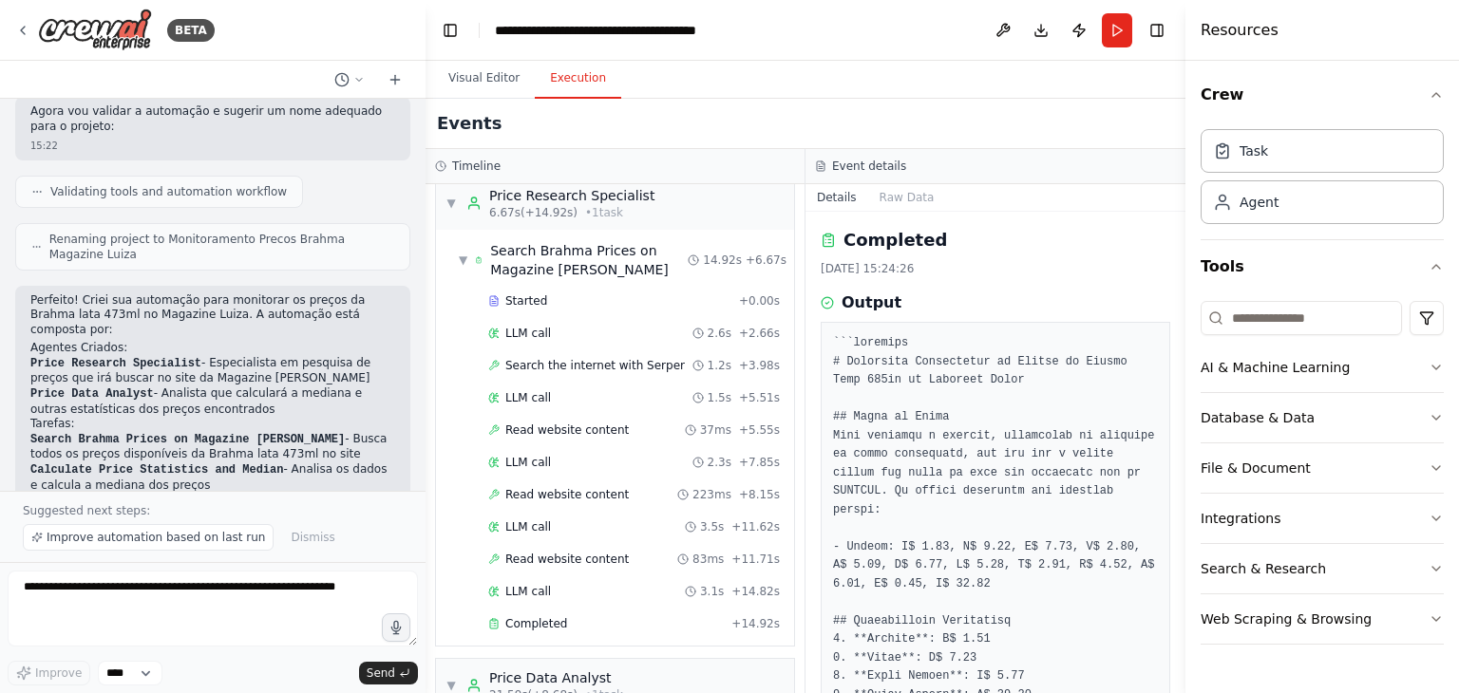
scroll to position [976, 0]
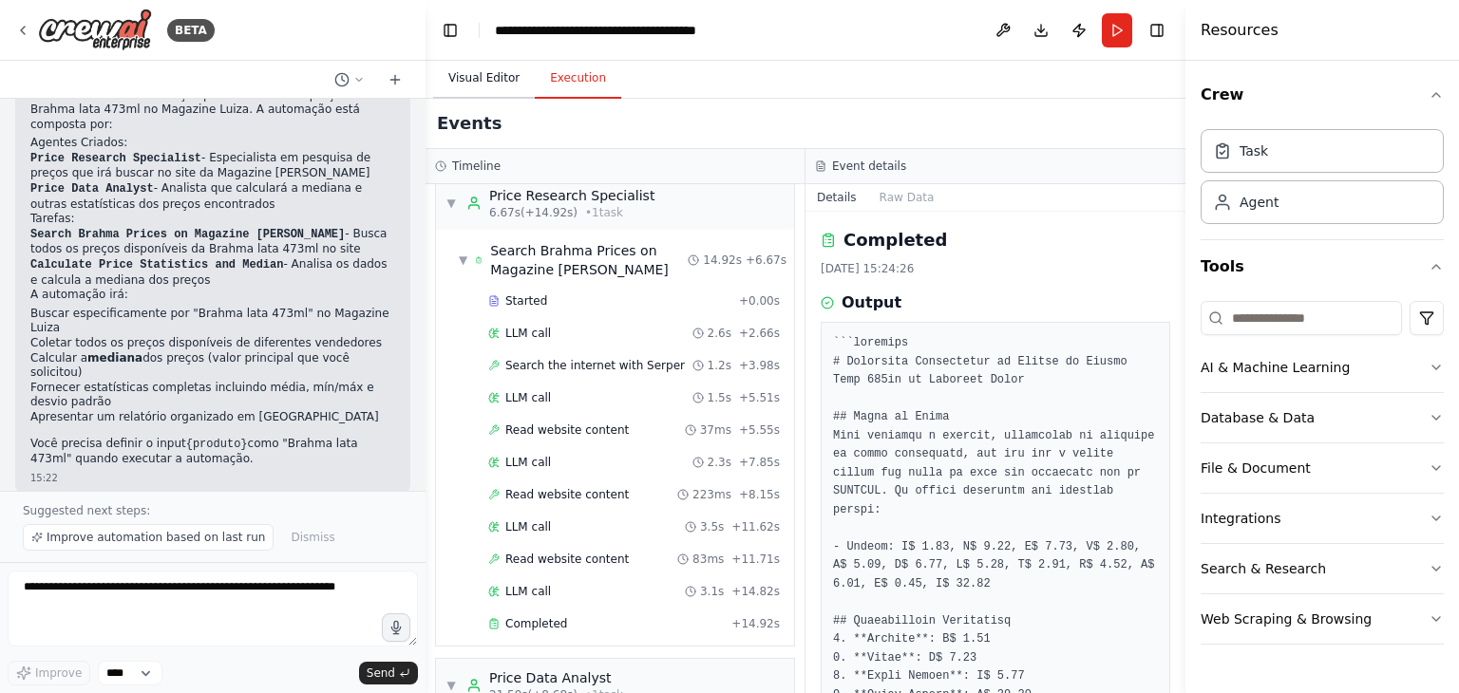
click at [495, 85] on button "Visual Editor" at bounding box center [484, 79] width 102 height 40
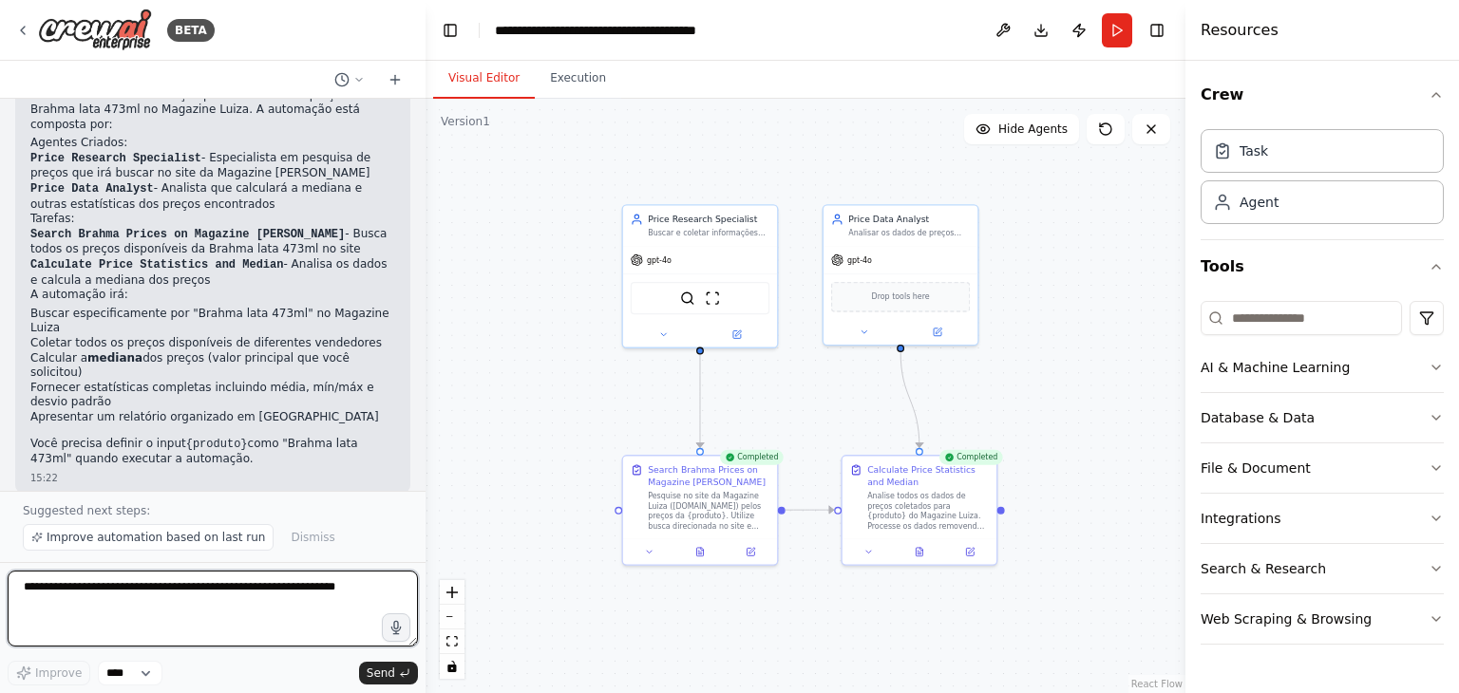
click at [233, 604] on textarea at bounding box center [213, 609] width 410 height 76
type textarea "**********"
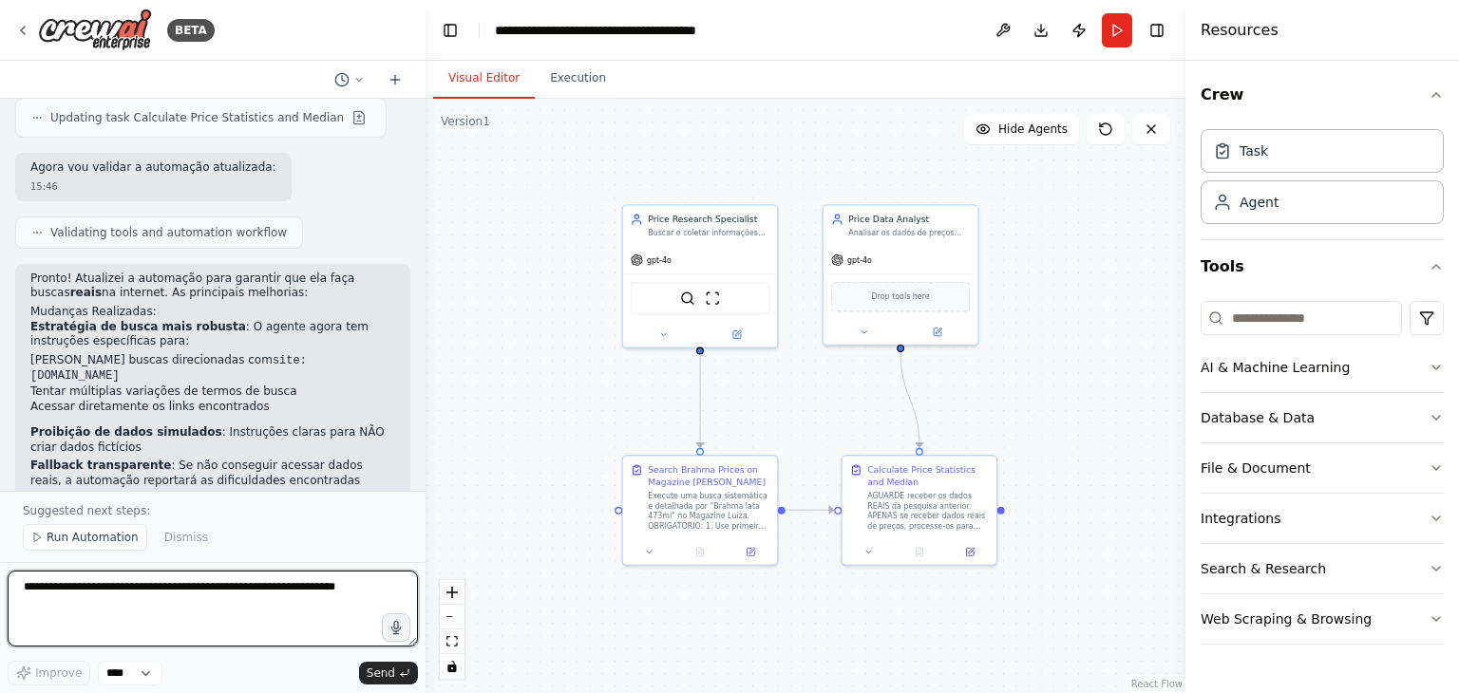
scroll to position [2029, 0]
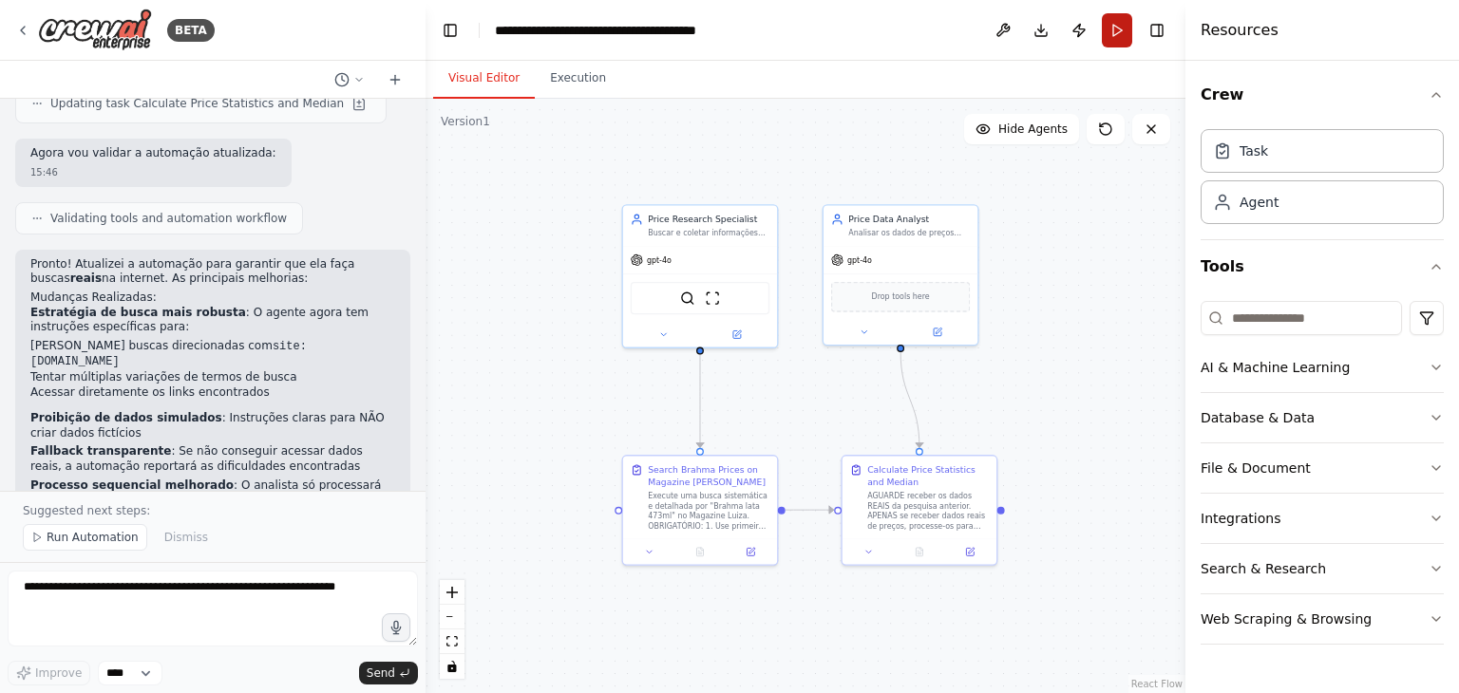
click at [1112, 35] on button "Run" at bounding box center [1117, 30] width 30 height 34
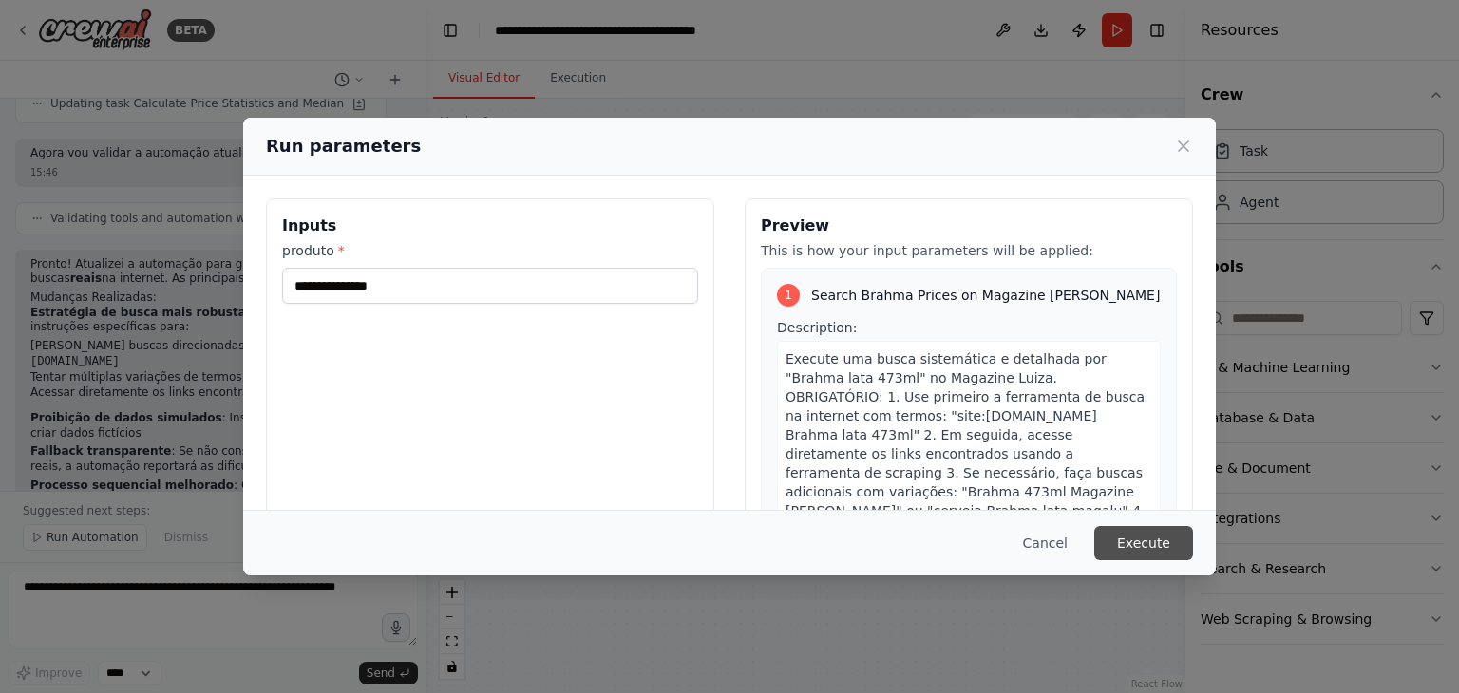
click at [1181, 551] on button "Execute" at bounding box center [1143, 543] width 99 height 34
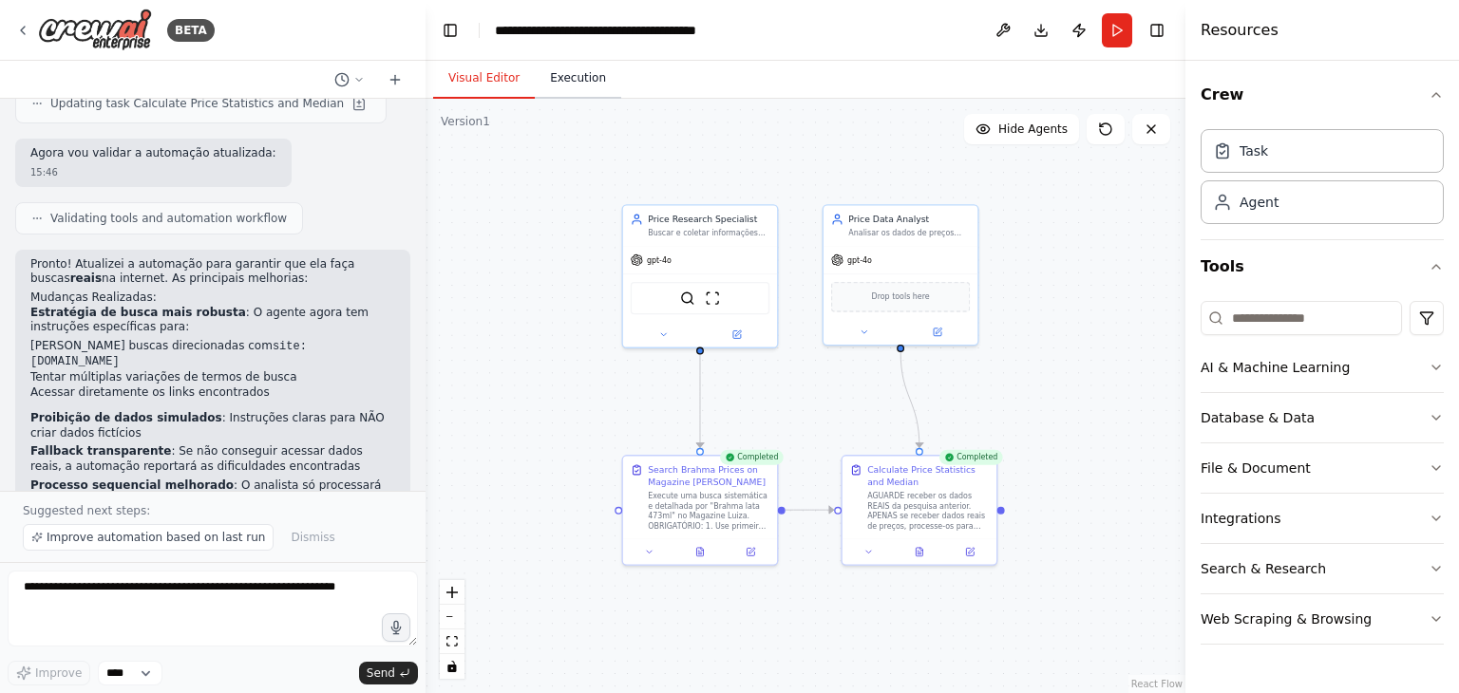
click at [562, 89] on button "Execution" at bounding box center [578, 79] width 86 height 40
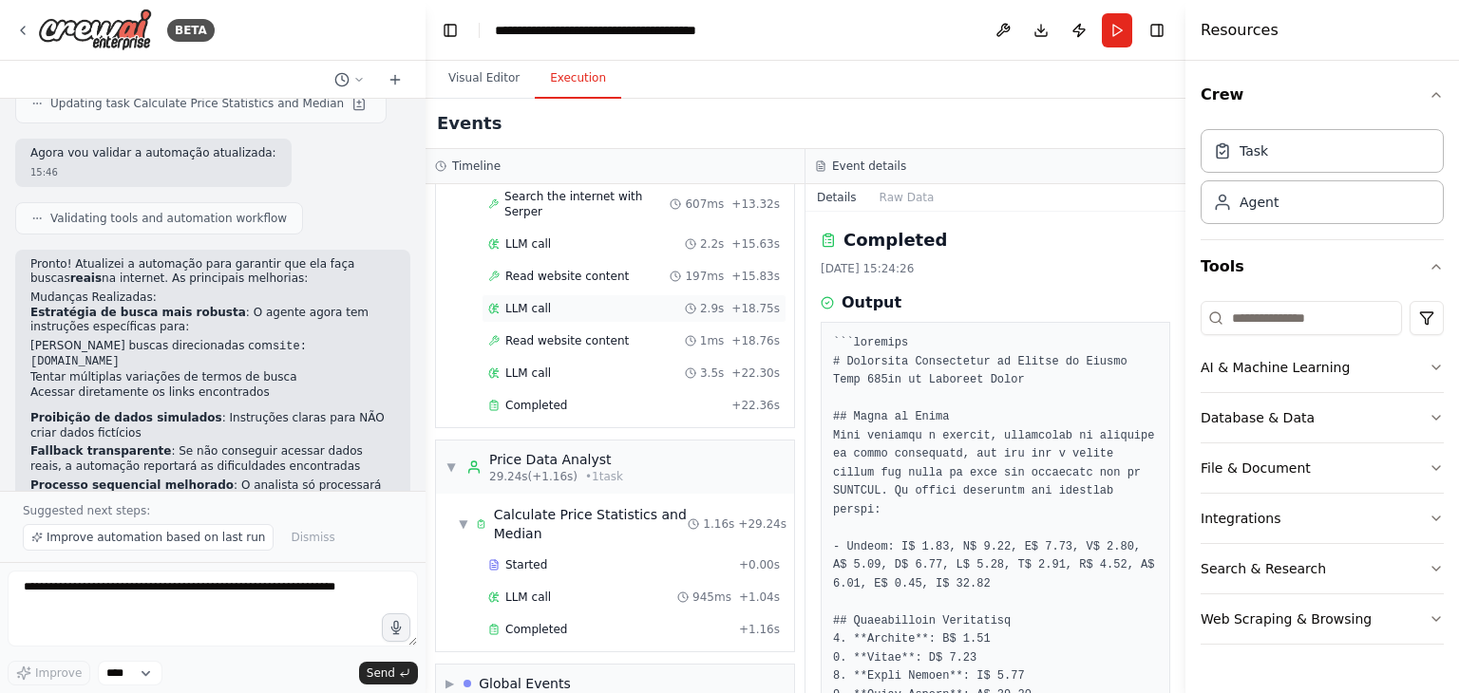
scroll to position [325, 0]
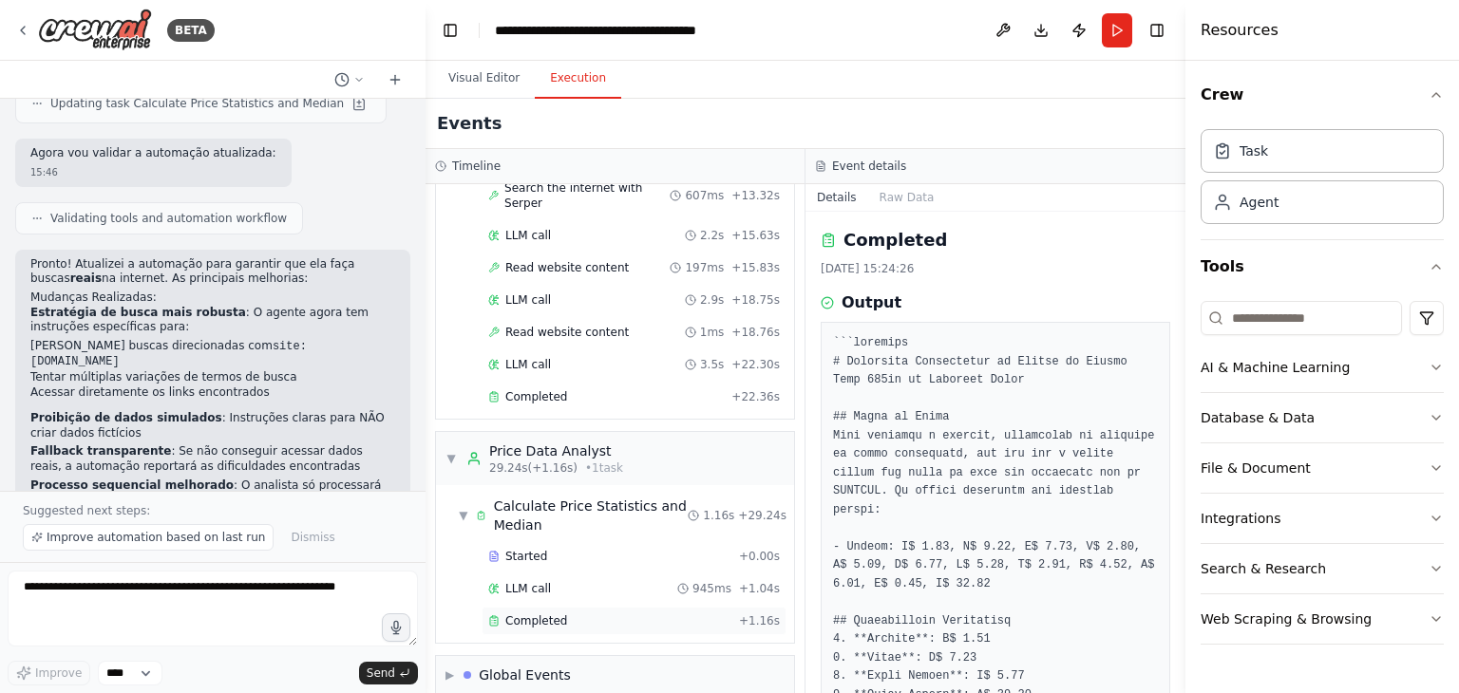
click at [580, 613] on div "Completed" at bounding box center [609, 620] width 243 height 15
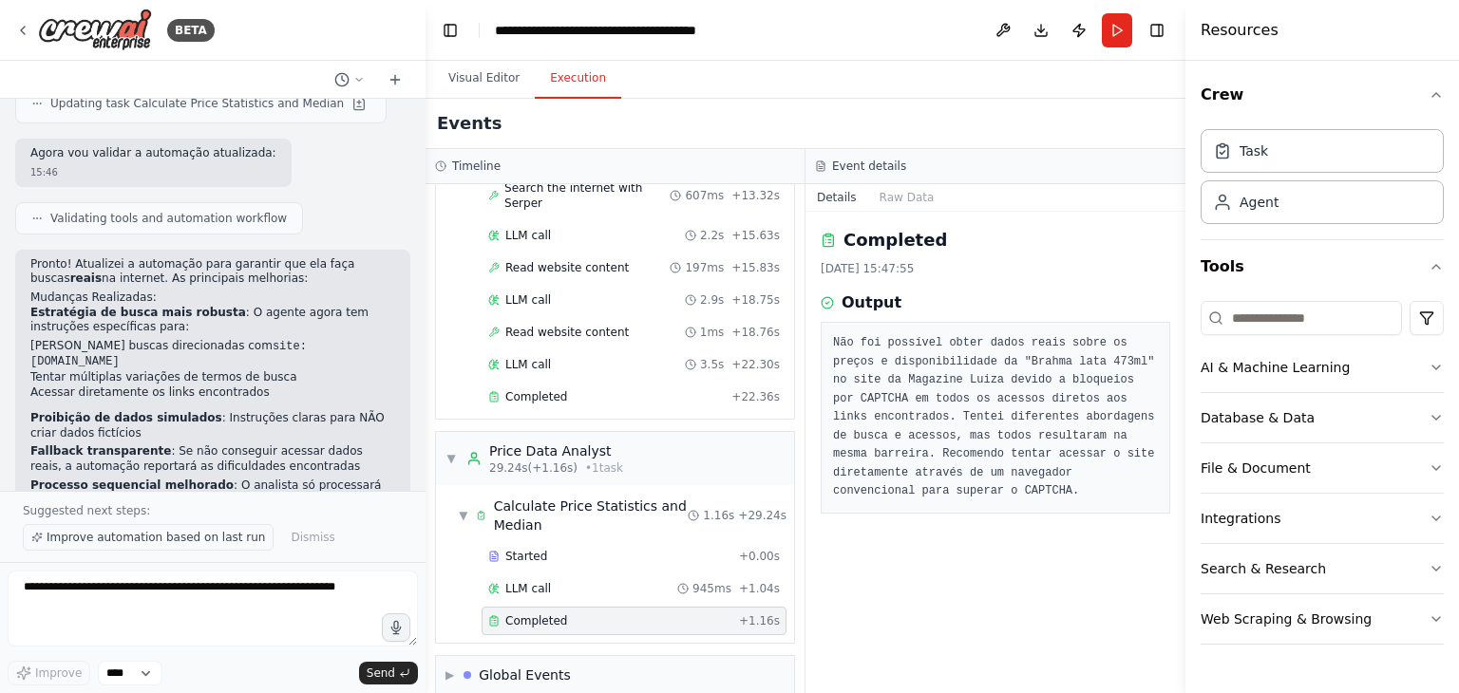
click at [153, 542] on span "Improve automation based on last run" at bounding box center [156, 537] width 218 height 15
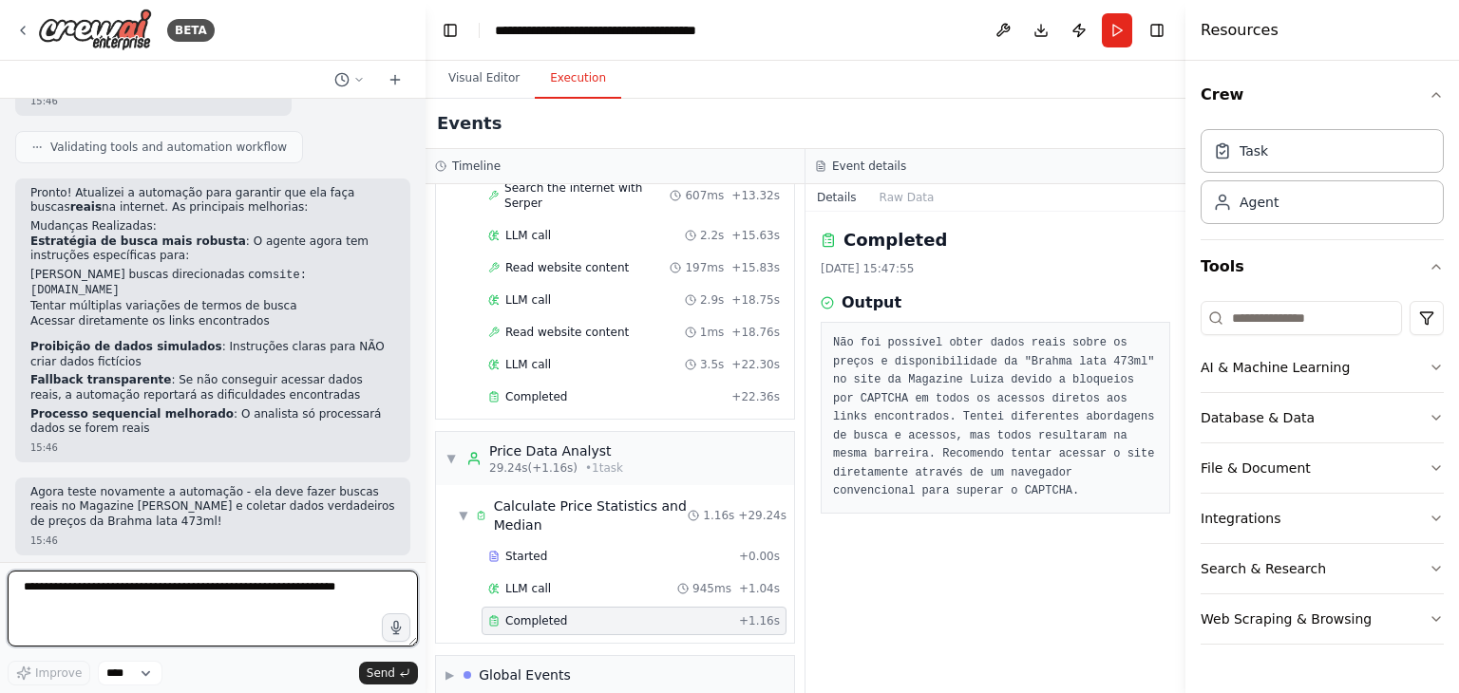
scroll to position [2765, 0]
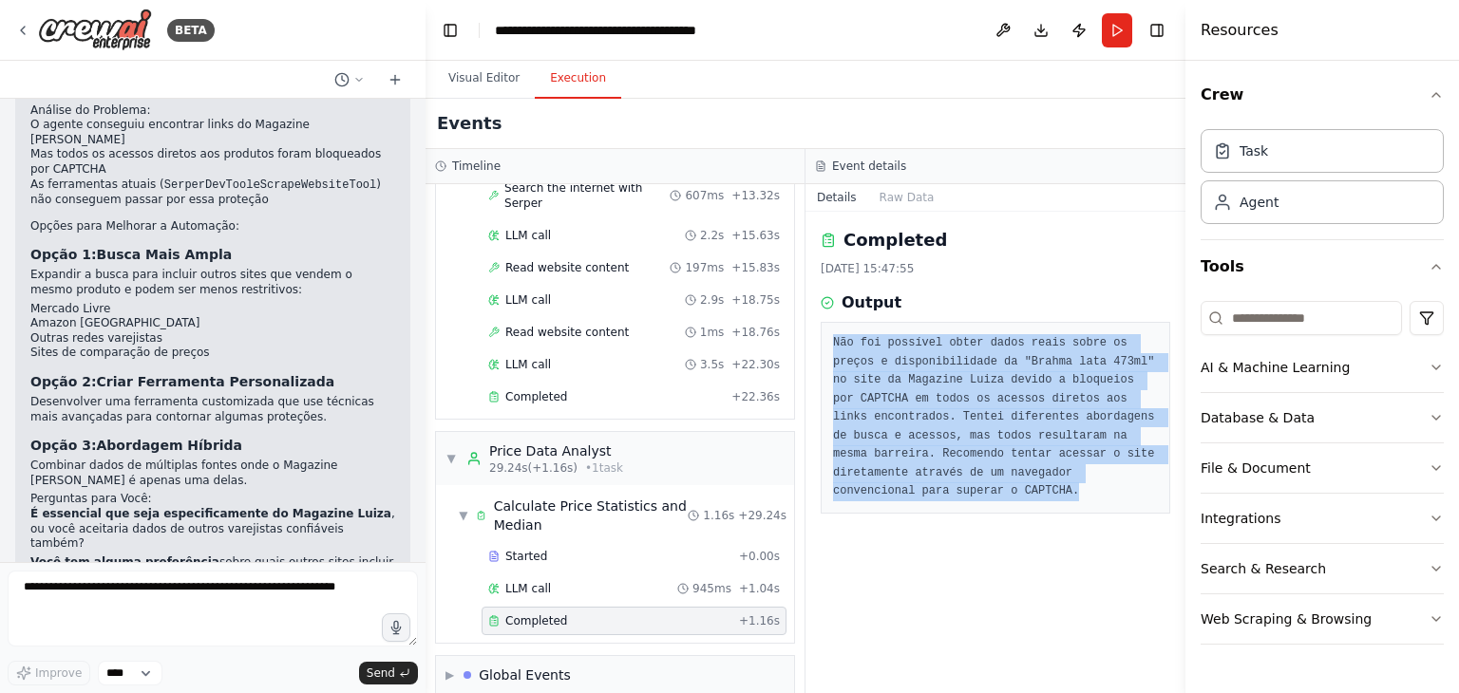
drag, startPoint x: 832, startPoint y: 335, endPoint x: 1136, endPoint y: 492, distance: 341.9
click at [1136, 492] on div "Não foi possível obter dados reais sobre os preços e disponibilidade da "Brahma…" at bounding box center [994, 418] width 349 height 192
copy pre "Não foi possível obter dados reais sobre os preços e disponibilidade da "Brahma…"
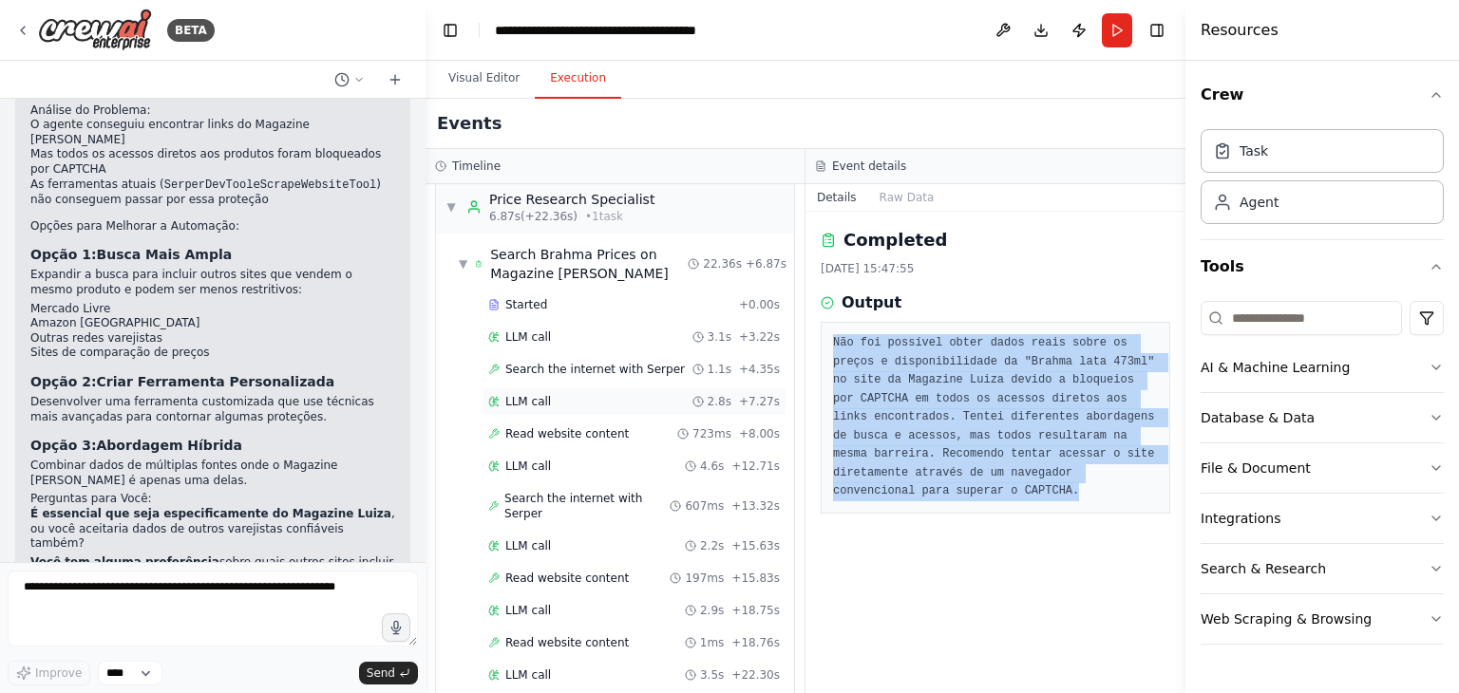
scroll to position [0, 0]
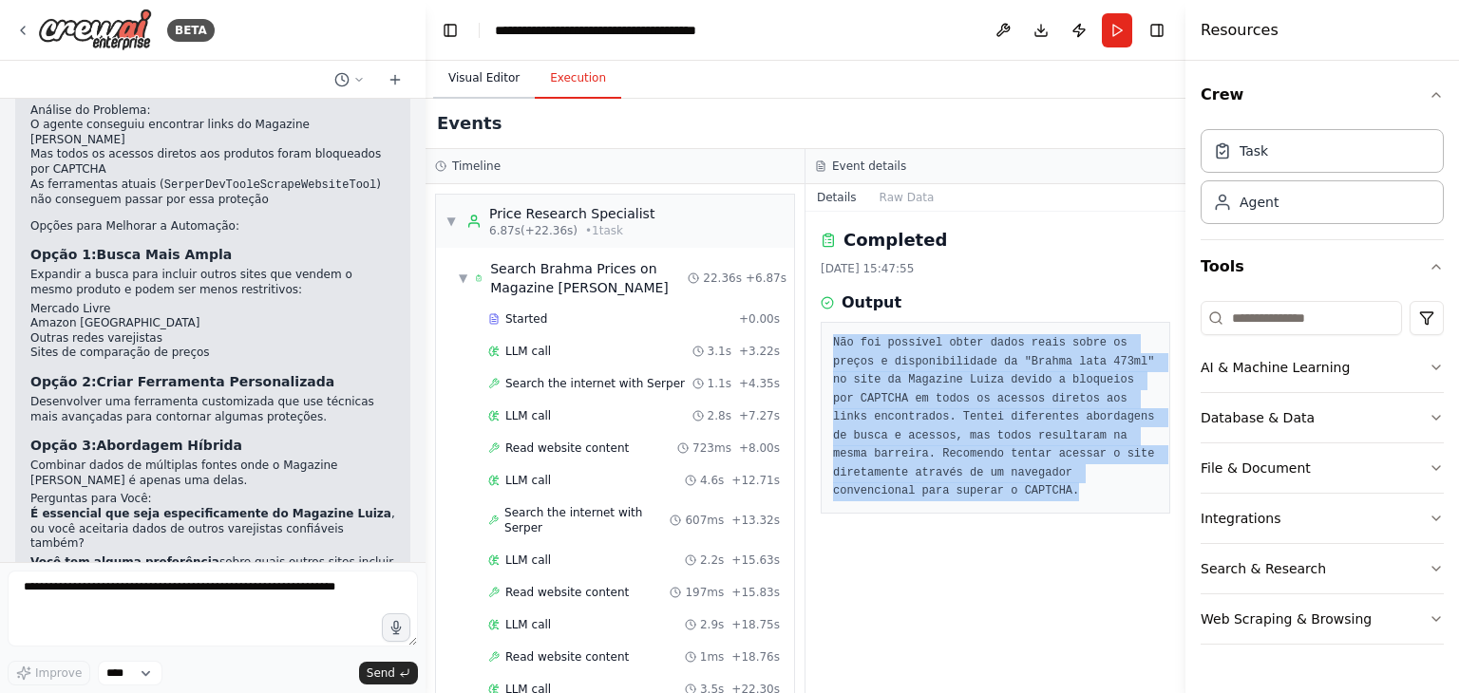
click at [479, 79] on button "Visual Editor" at bounding box center [484, 79] width 102 height 40
